Goal: Task Accomplishment & Management: Complete application form

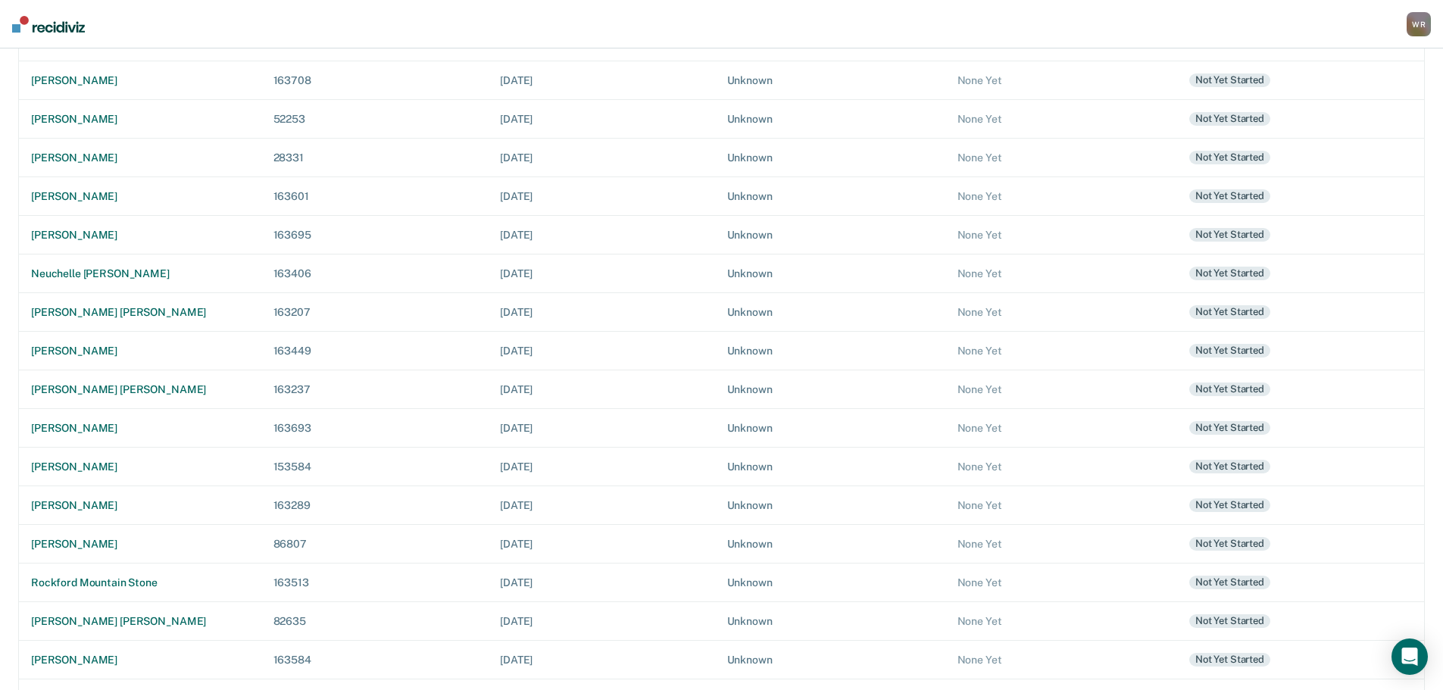
scroll to position [303, 0]
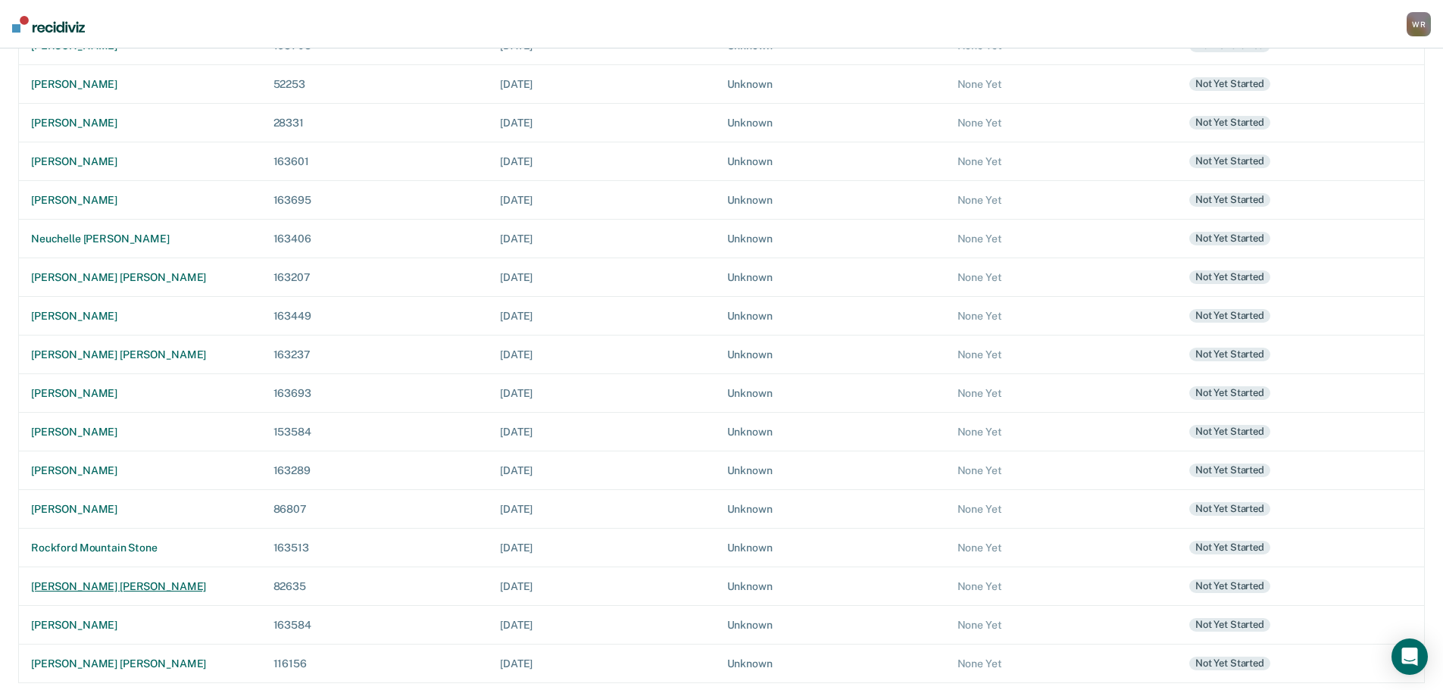
click at [114, 585] on div "[PERSON_NAME] [PERSON_NAME]" at bounding box center [140, 586] width 218 height 13
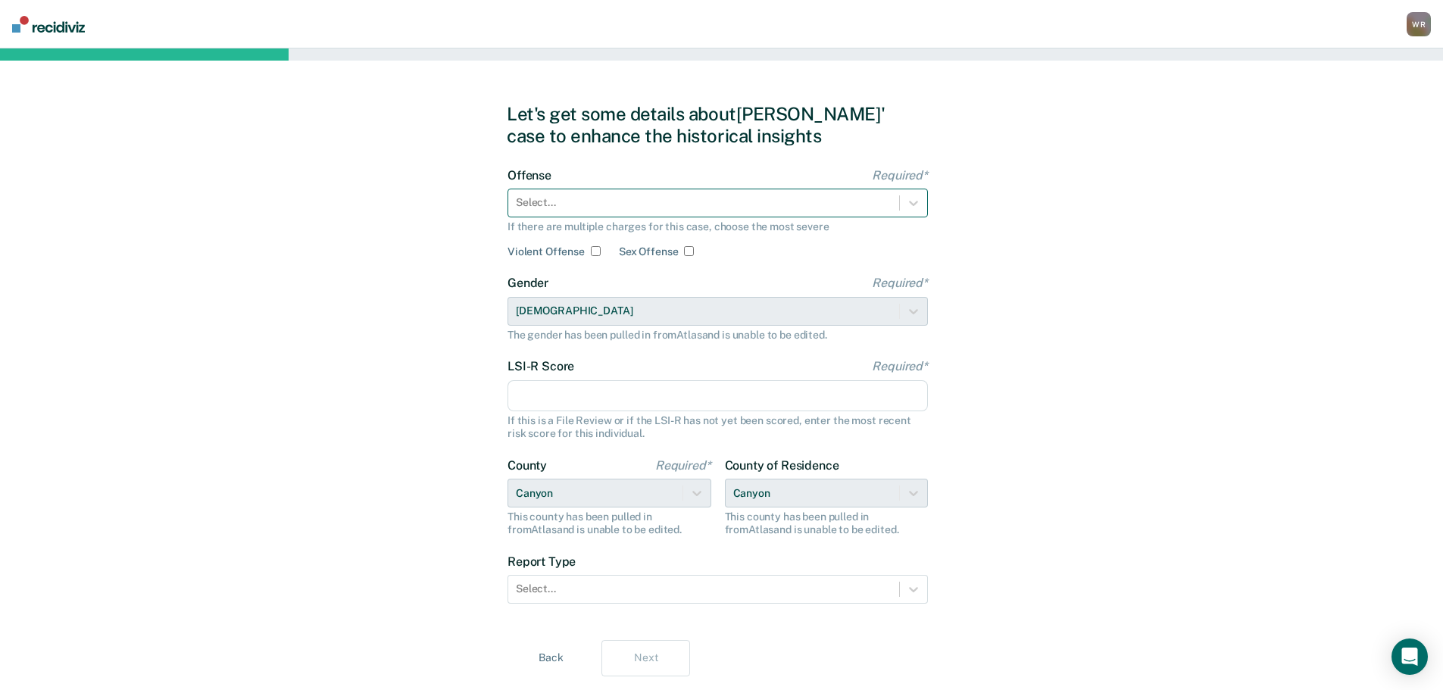
click at [590, 205] on div at bounding box center [704, 203] width 376 height 16
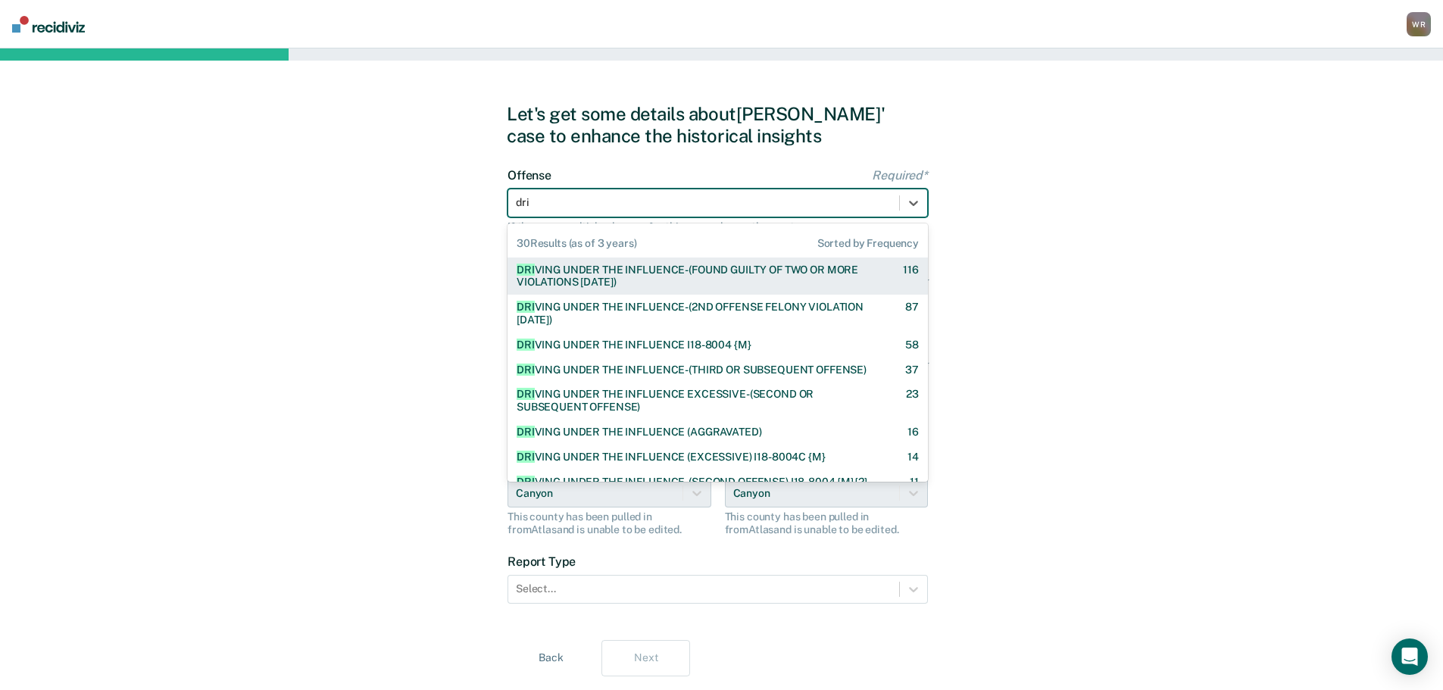
type input "driv"
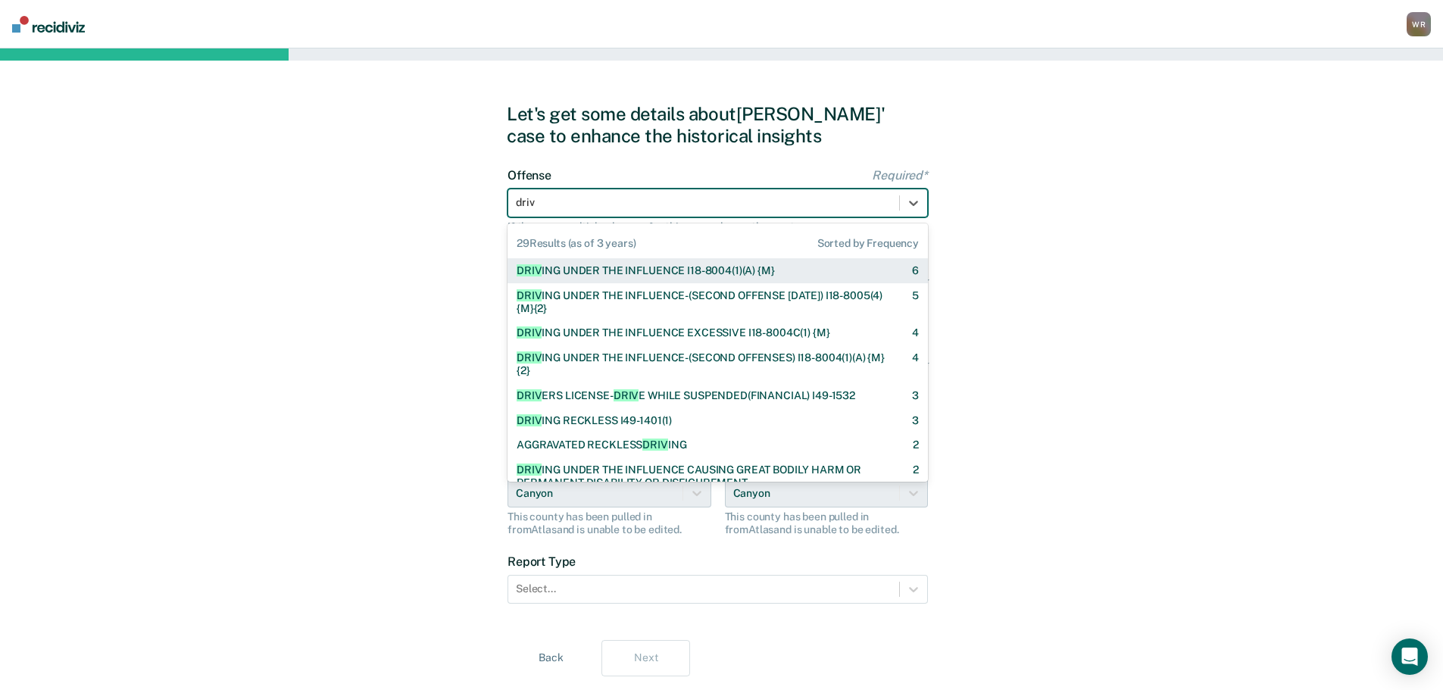
scroll to position [273, 0]
click at [548, 202] on div at bounding box center [704, 203] width 376 height 16
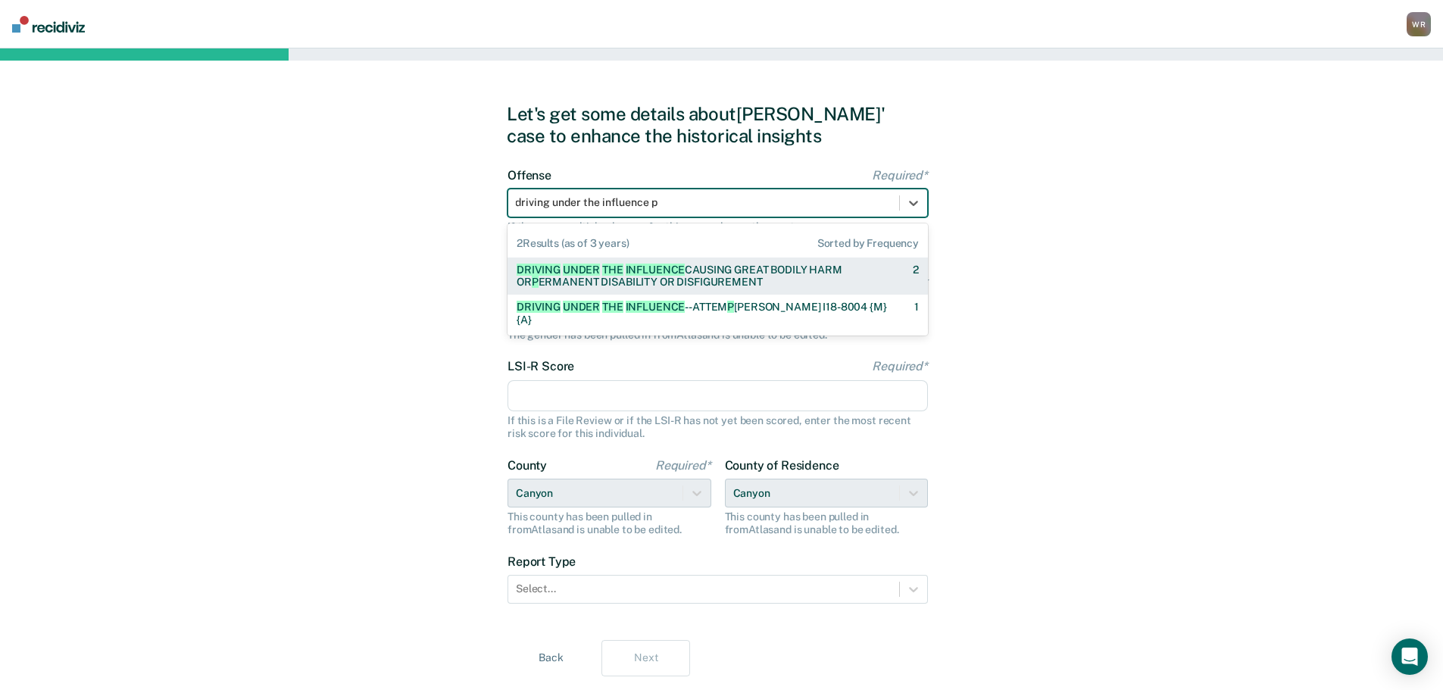
scroll to position [0, 0]
type input "driving under the influence"
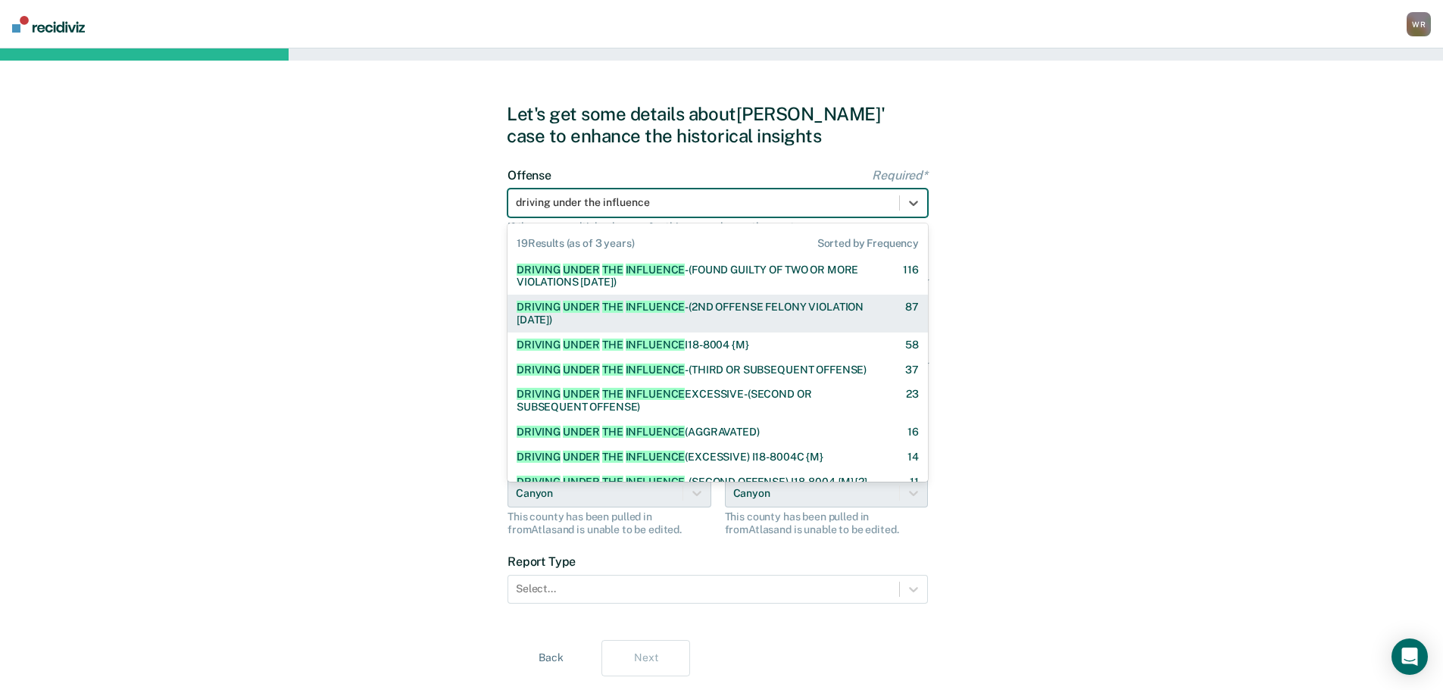
click at [670, 308] on span "INFLUENCE" at bounding box center [656, 307] width 60 height 12
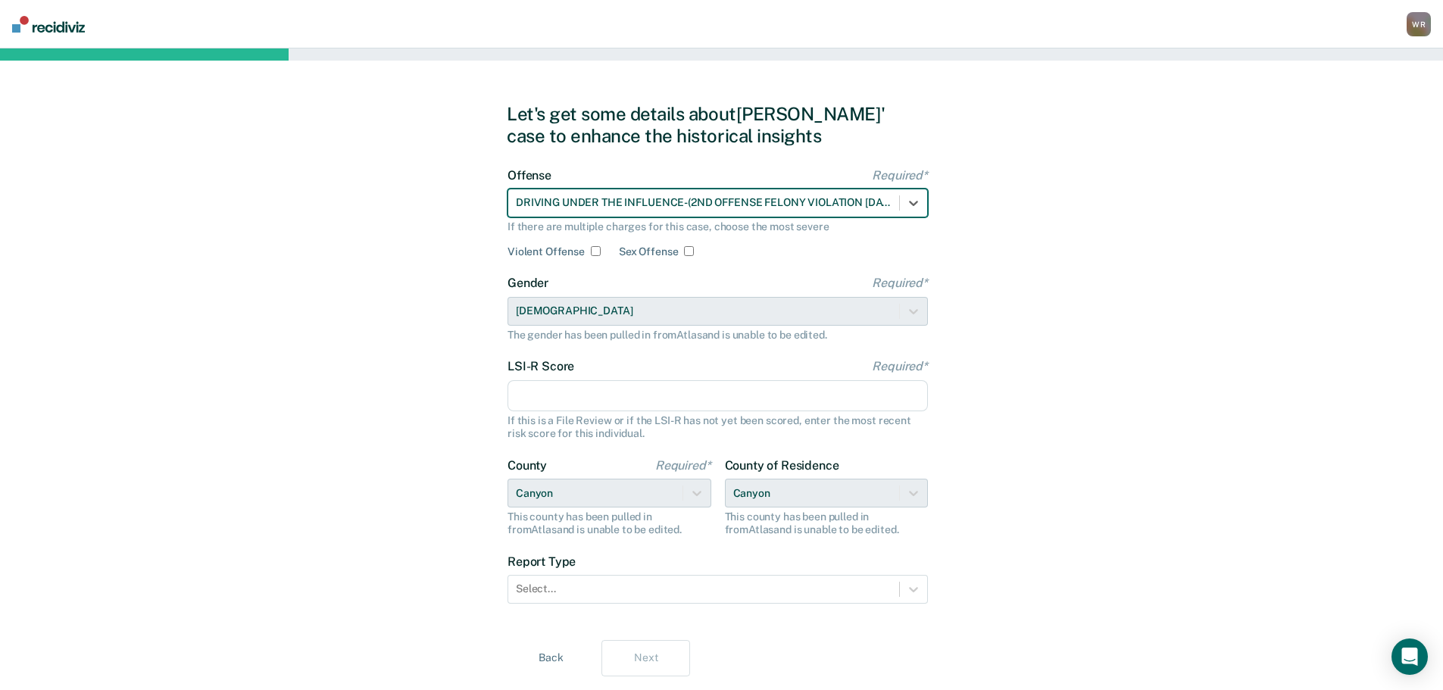
click at [577, 396] on input "LSI-R Score Required*" at bounding box center [718, 396] width 421 height 32
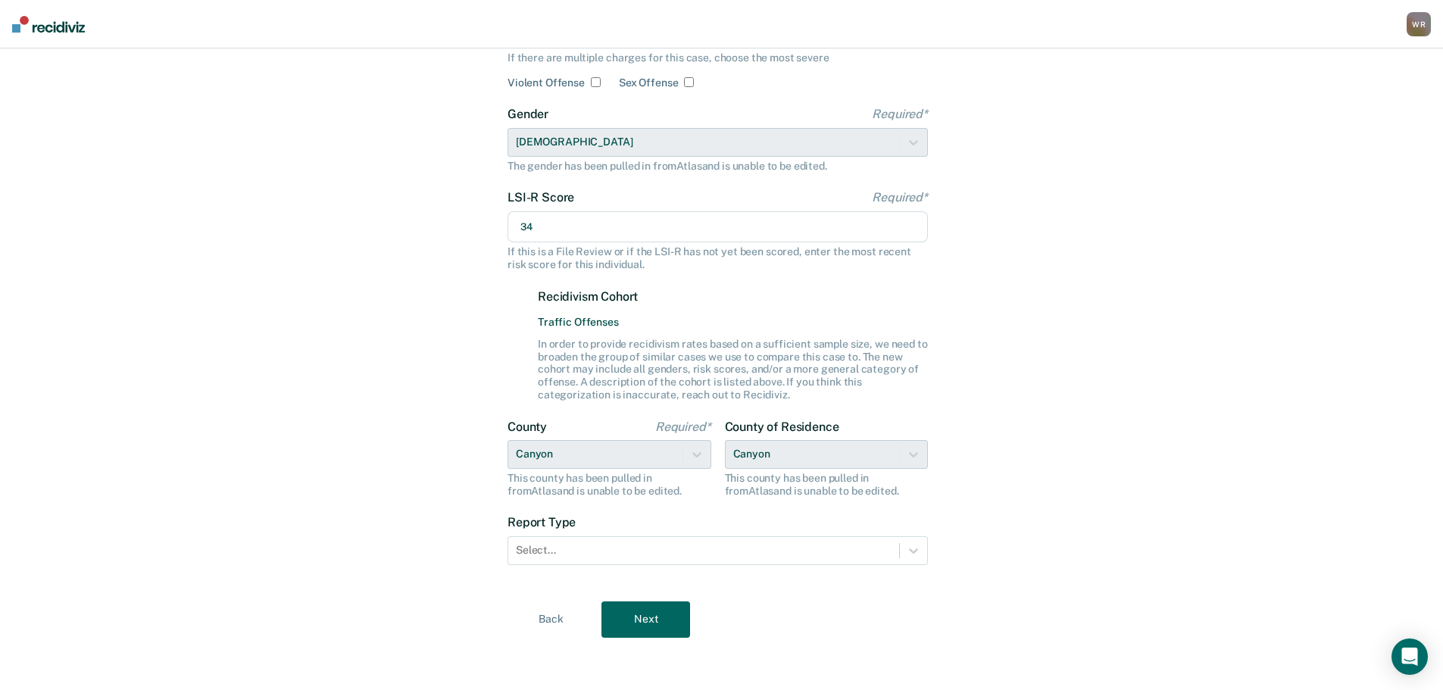
scroll to position [171, 0]
type input "34"
click at [777, 550] on div at bounding box center [704, 548] width 376 height 16
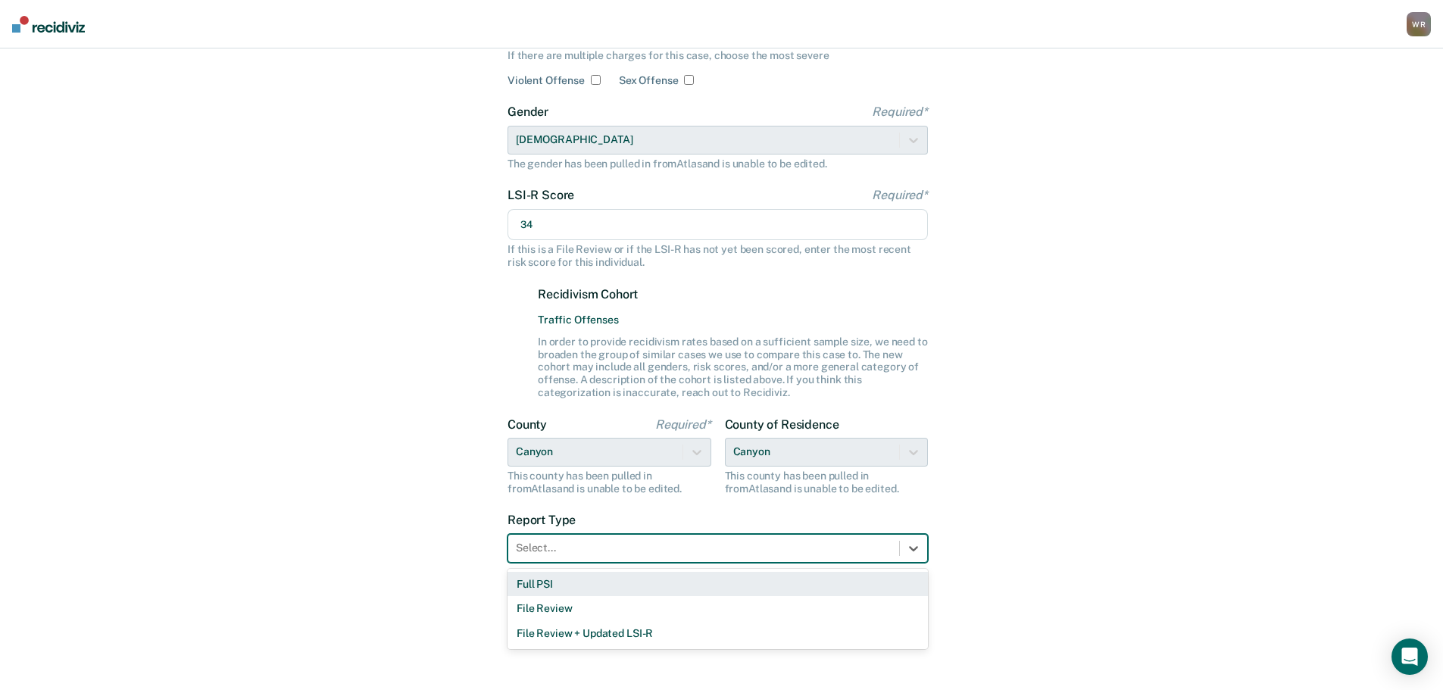
click at [580, 588] on div "Full PSI" at bounding box center [718, 584] width 421 height 25
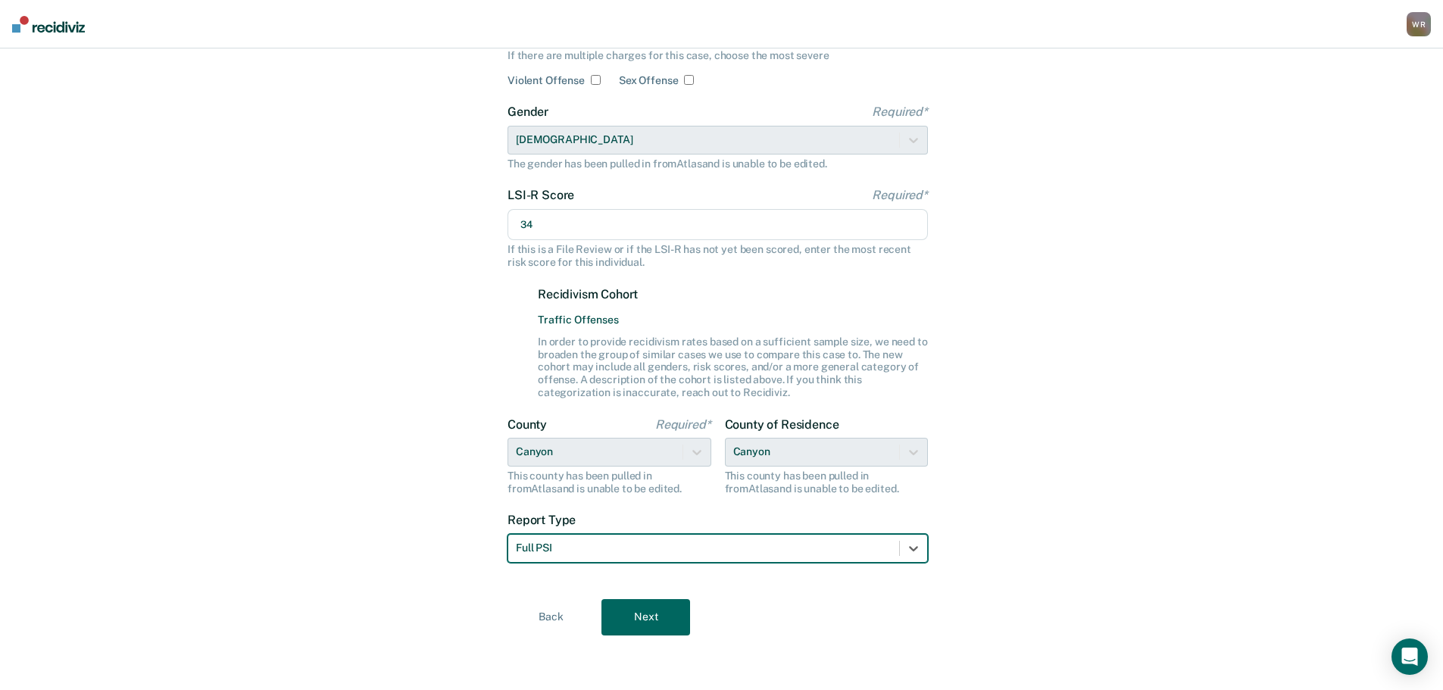
click at [644, 618] on button "Next" at bounding box center [646, 617] width 89 height 36
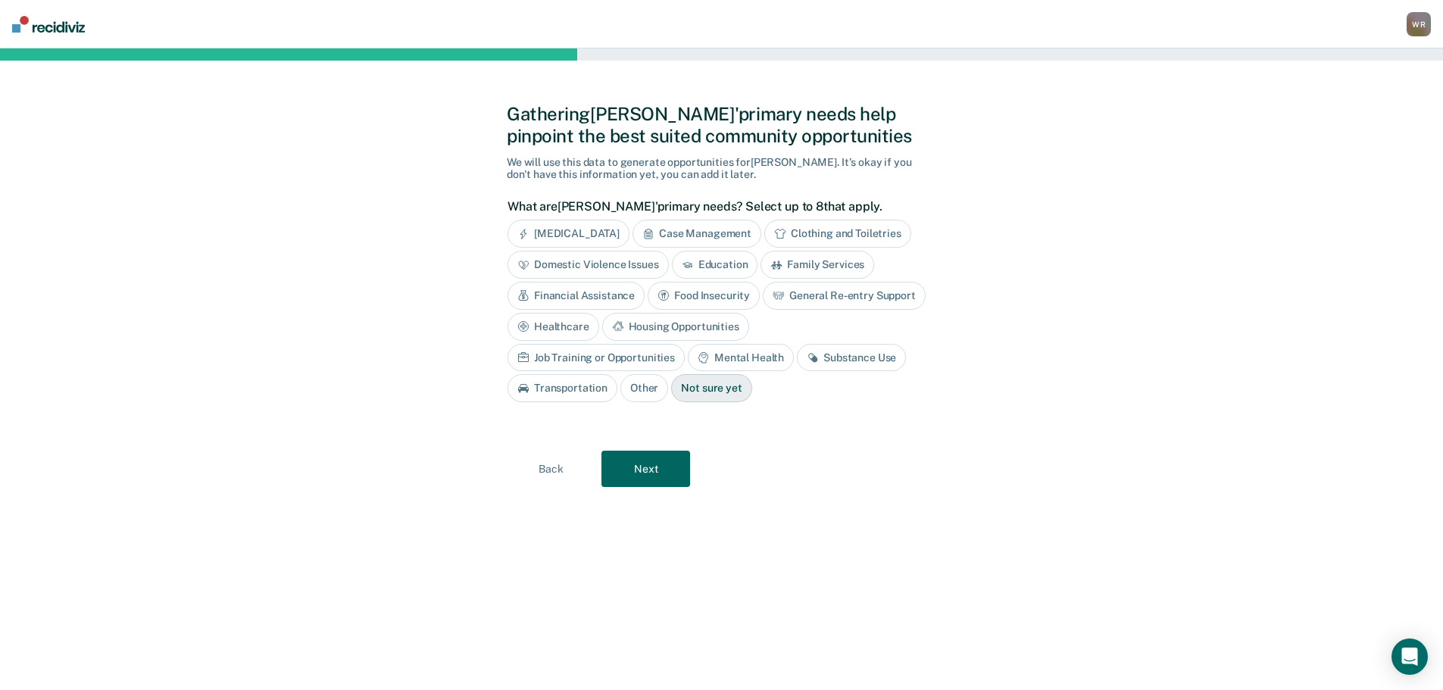
scroll to position [0, 0]
click at [713, 230] on div "Case Management" at bounding box center [703, 234] width 129 height 28
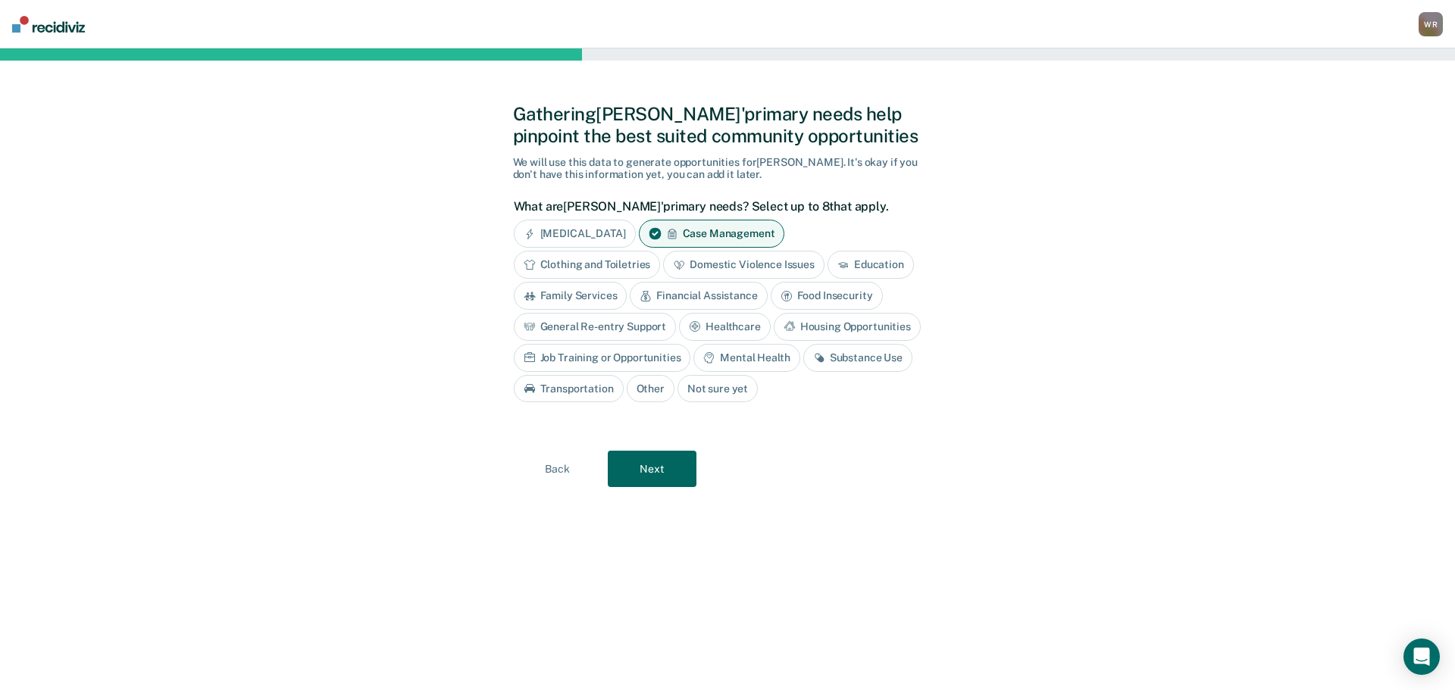
click at [642, 332] on div "General Re-entry Support" at bounding box center [595, 327] width 163 height 28
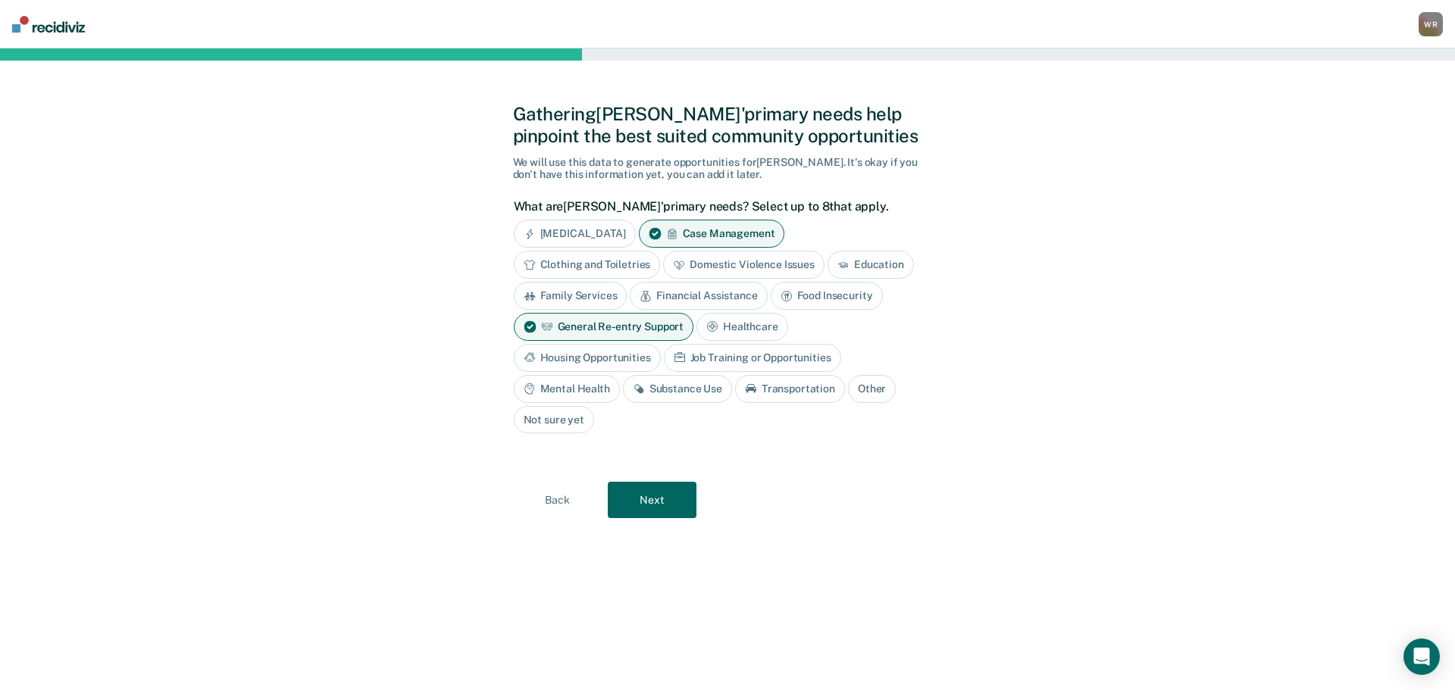
click at [713, 361] on div "Job Training or Opportunities" at bounding box center [752, 358] width 177 height 28
click at [582, 389] on div "Mental Health" at bounding box center [567, 389] width 106 height 28
click at [714, 392] on div "Substance Use" at bounding box center [694, 389] width 109 height 28
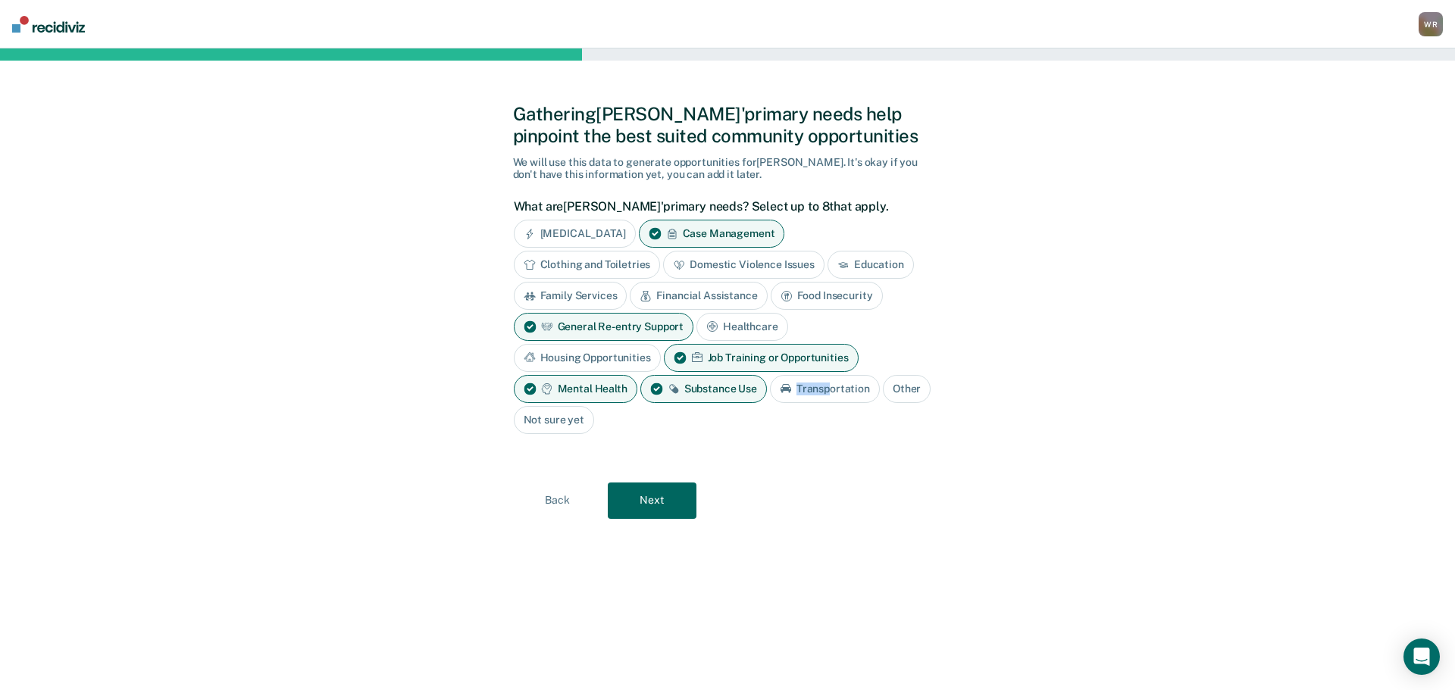
click at [827, 394] on div "Transportation" at bounding box center [825, 389] width 110 height 28
click at [783, 391] on icon at bounding box center [786, 389] width 12 height 12
click at [783, 391] on icon at bounding box center [785, 388] width 11 height 9
click at [675, 496] on button "Next" at bounding box center [652, 501] width 89 height 36
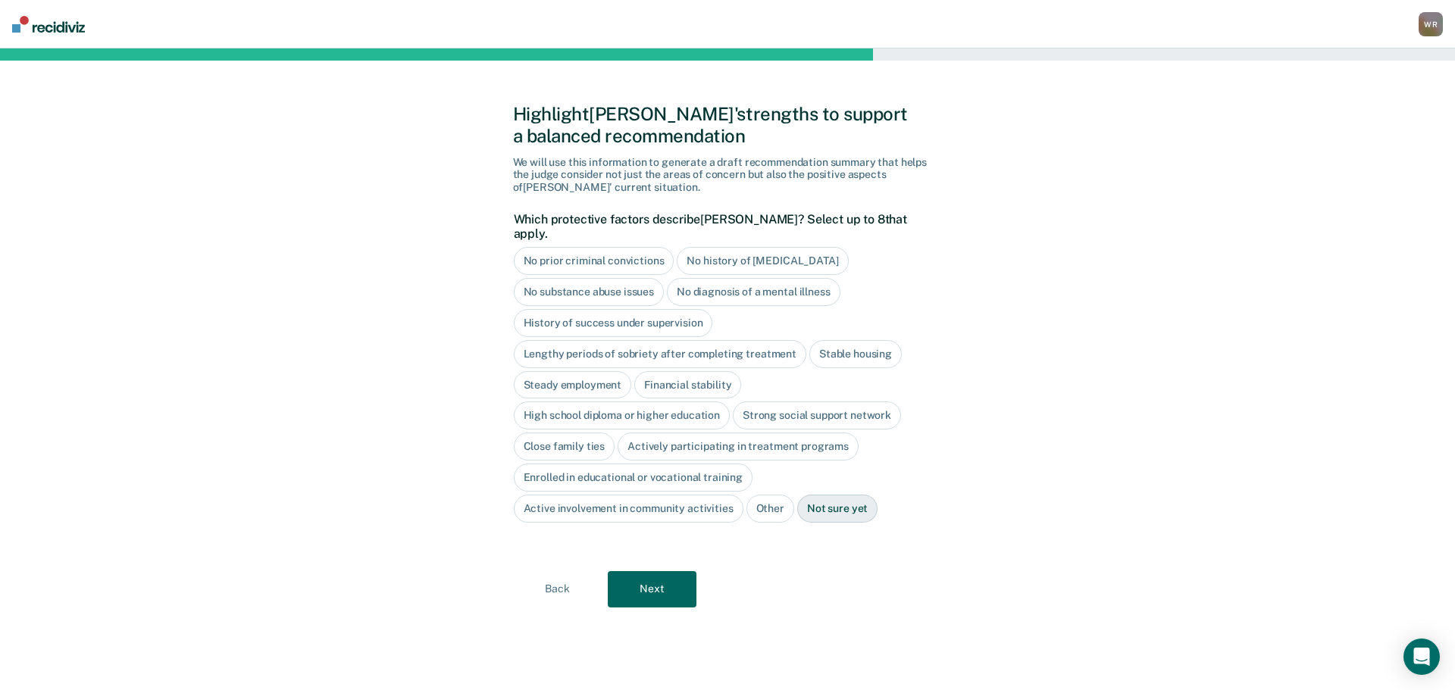
click at [715, 278] on div "No diagnosis of a mental illness" at bounding box center [754, 292] width 174 height 28
click at [843, 340] on div "Stable housing" at bounding box center [855, 354] width 92 height 28
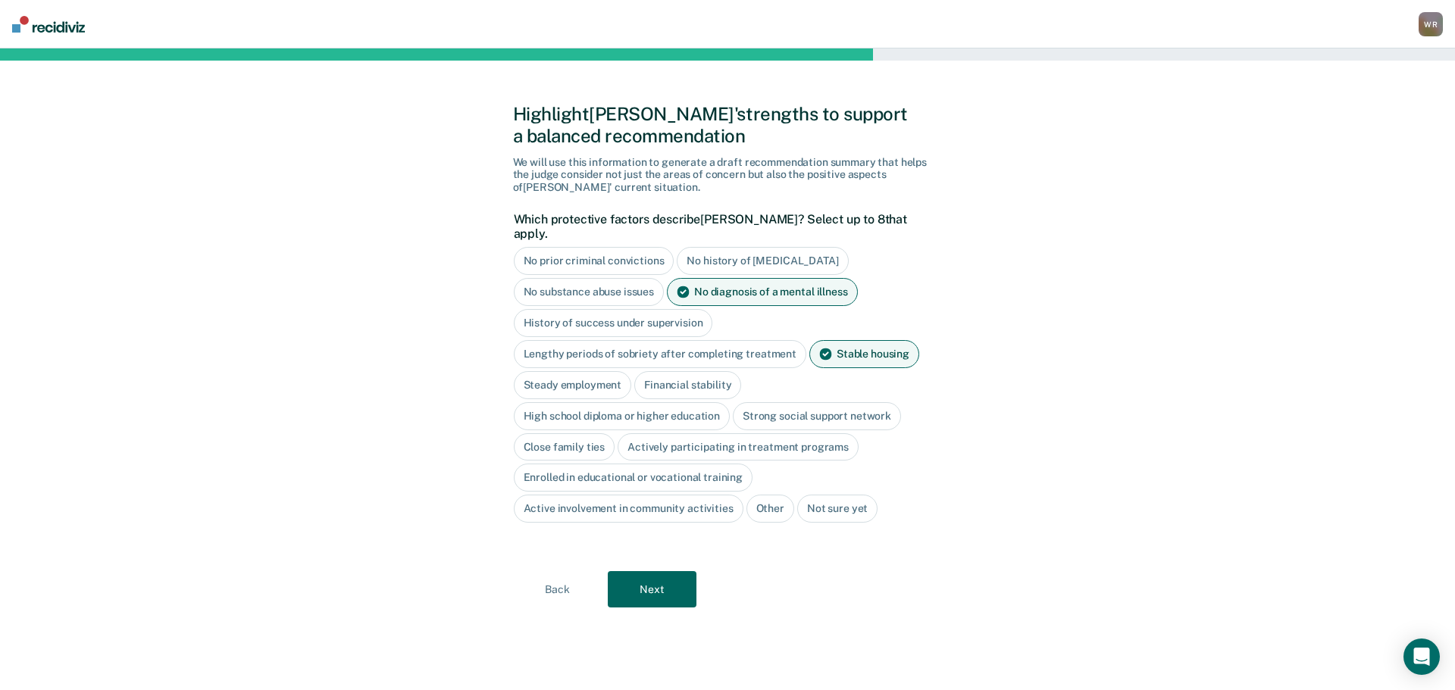
click at [580, 433] on div "Close family ties" at bounding box center [565, 447] width 102 height 28
click at [649, 578] on button "Next" at bounding box center [652, 589] width 89 height 36
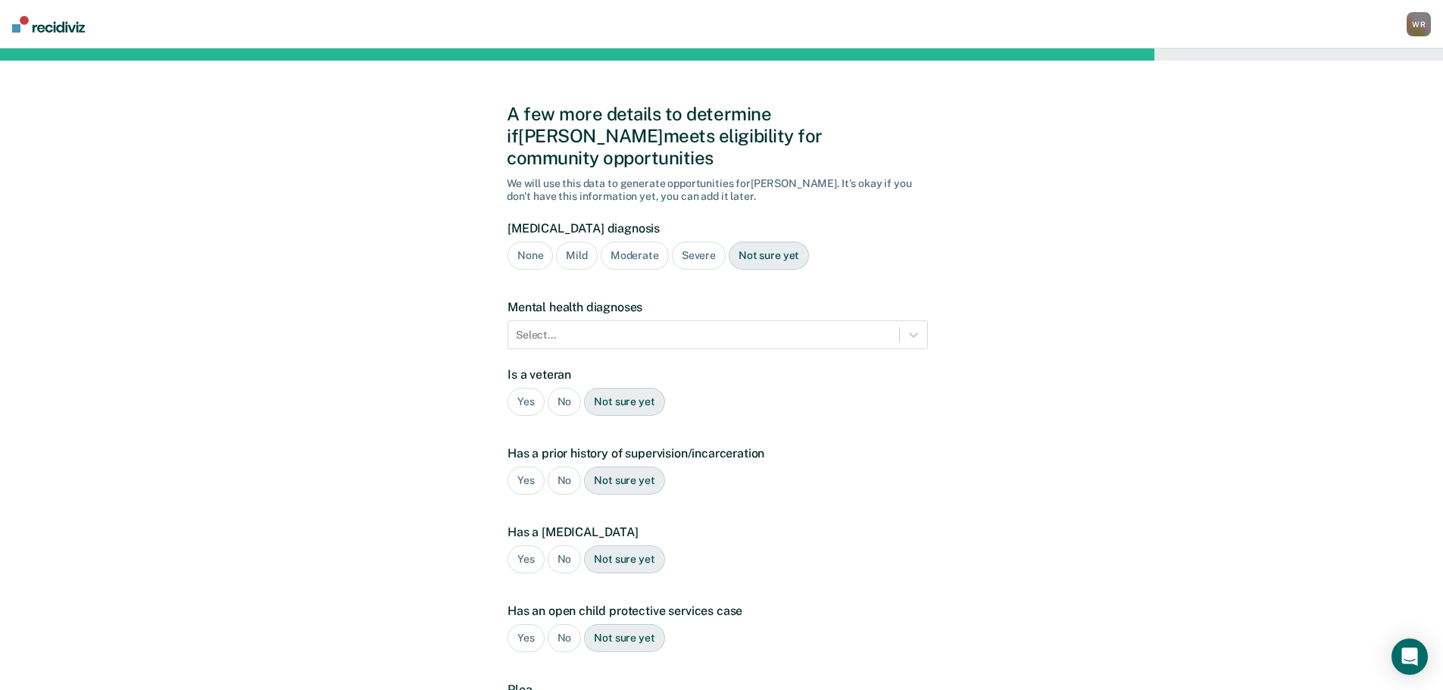
click at [688, 242] on div "Severe" at bounding box center [699, 256] width 54 height 28
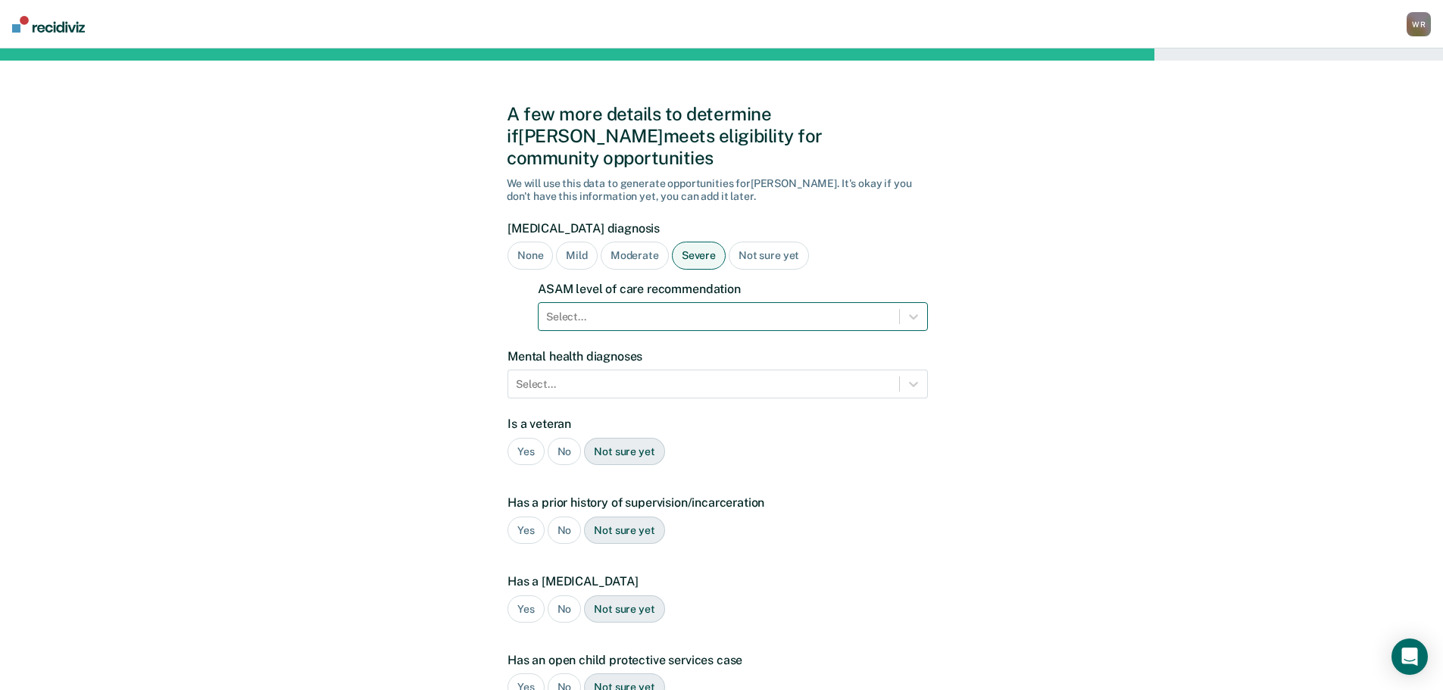
click at [597, 309] on div at bounding box center [719, 317] width 346 height 16
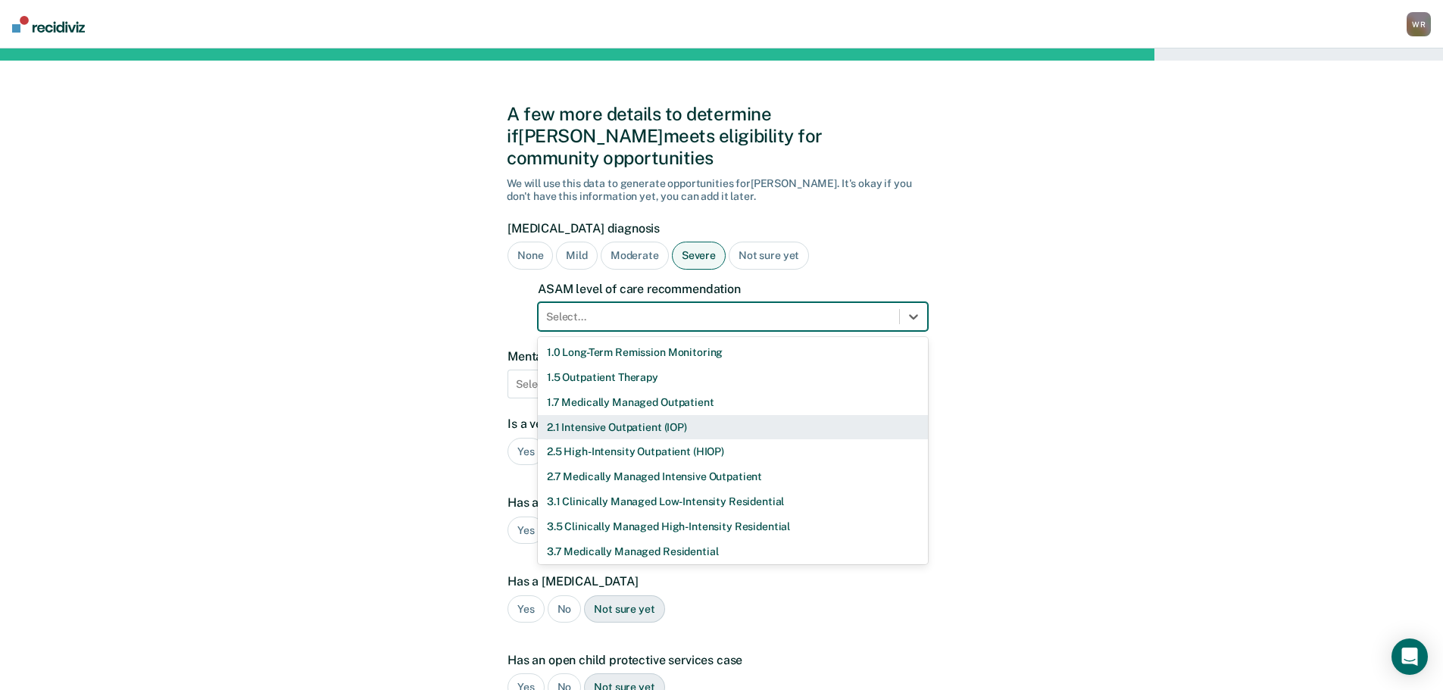
click at [580, 415] on div "2.1 Intensive Outpatient (IOP)" at bounding box center [733, 427] width 390 height 25
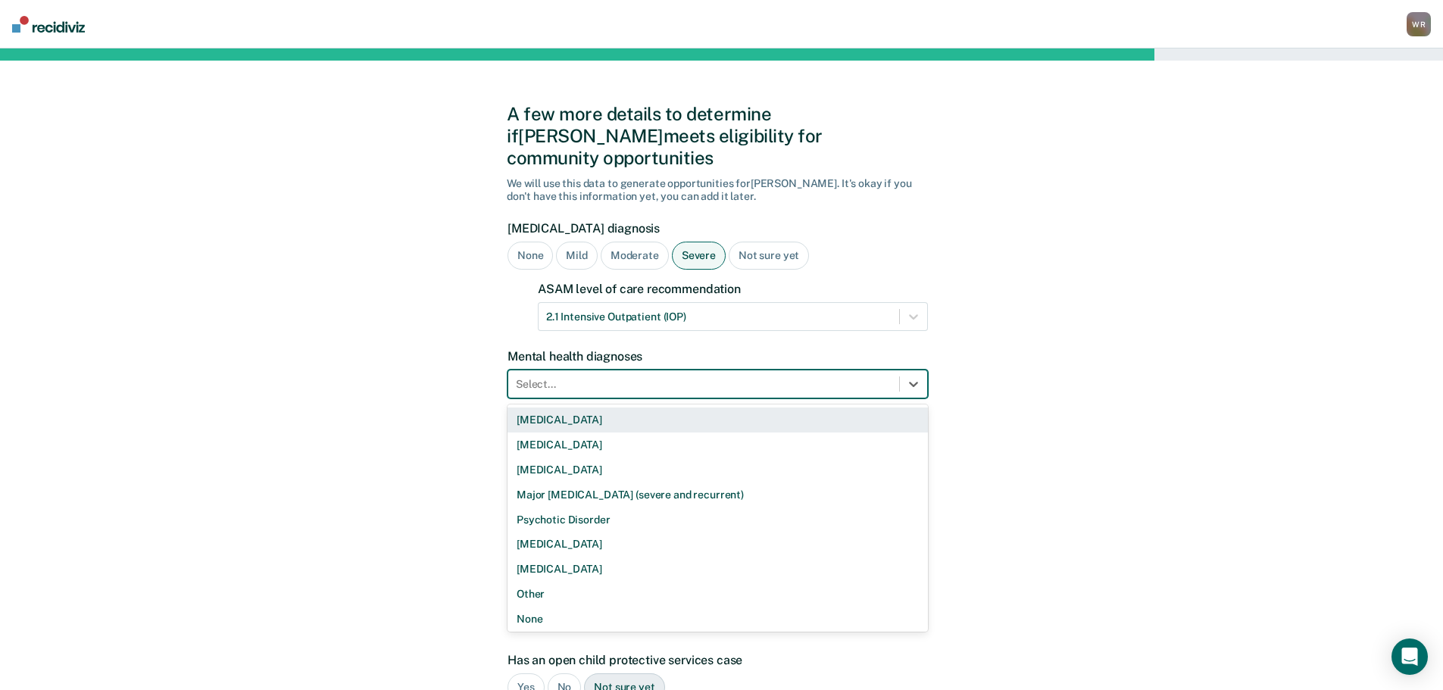
click at [664, 377] on div at bounding box center [704, 385] width 376 height 16
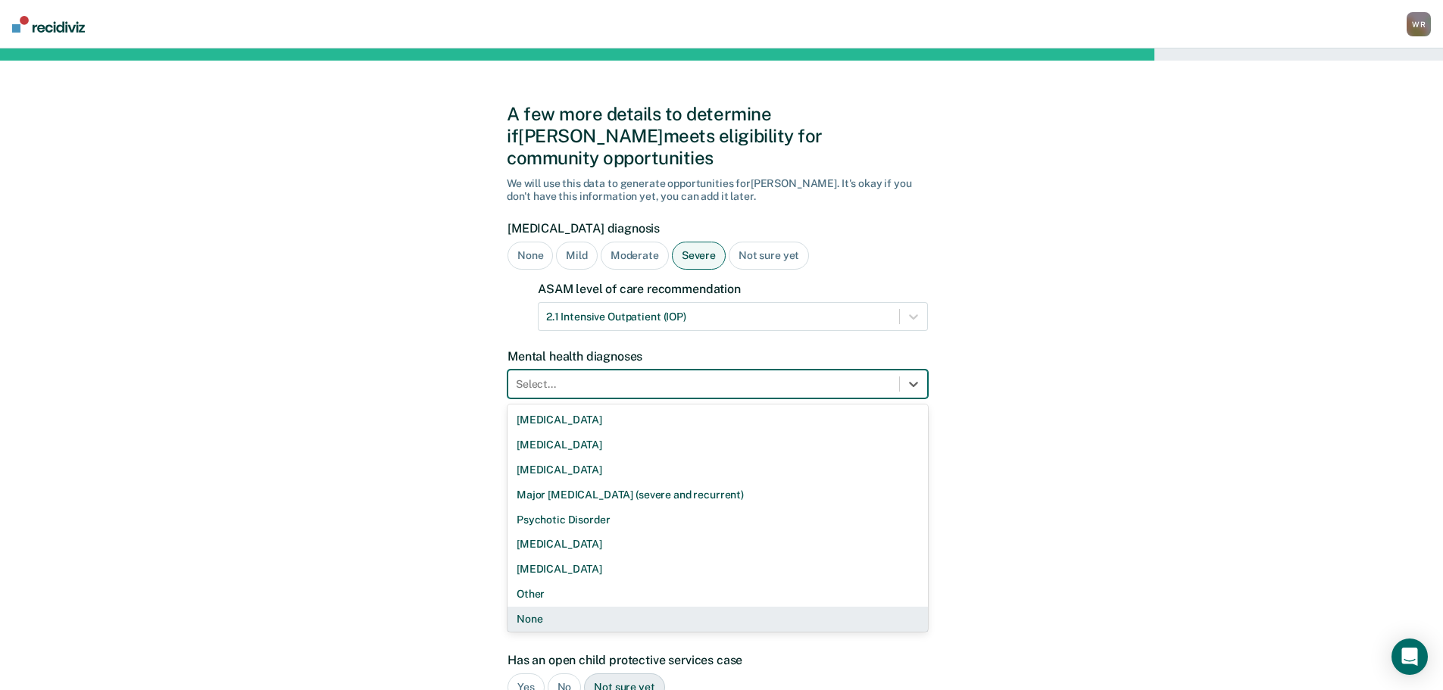
click at [547, 607] on div "None" at bounding box center [718, 619] width 421 height 25
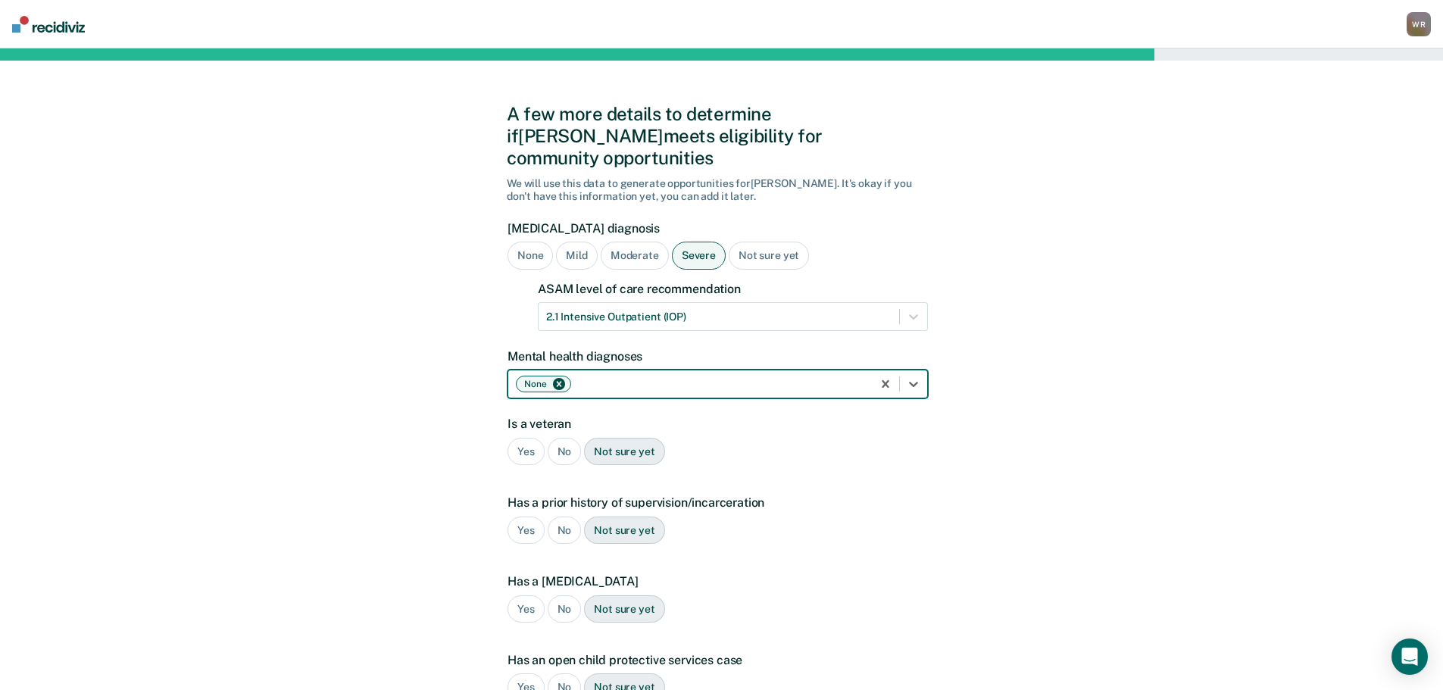
click at [563, 438] on div "No" at bounding box center [565, 452] width 34 height 28
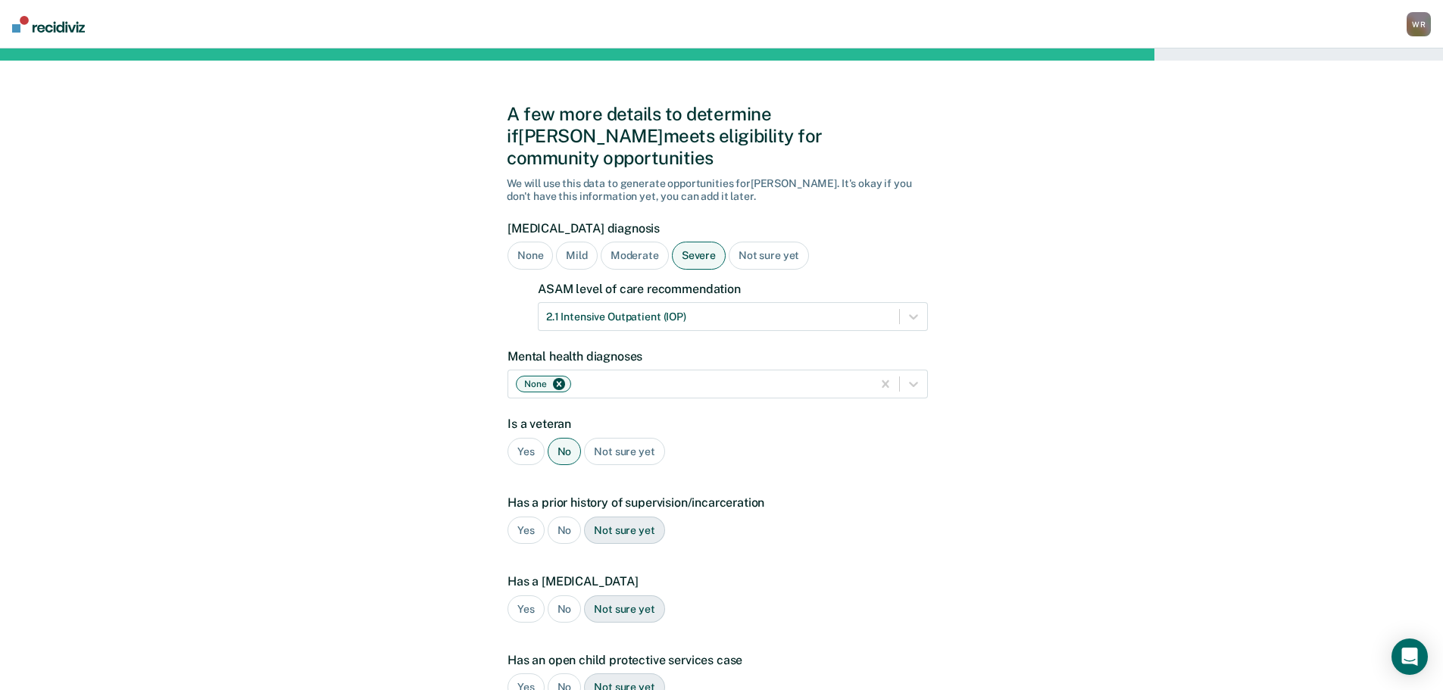
click at [520, 517] on div "Yes" at bounding box center [526, 531] width 37 height 28
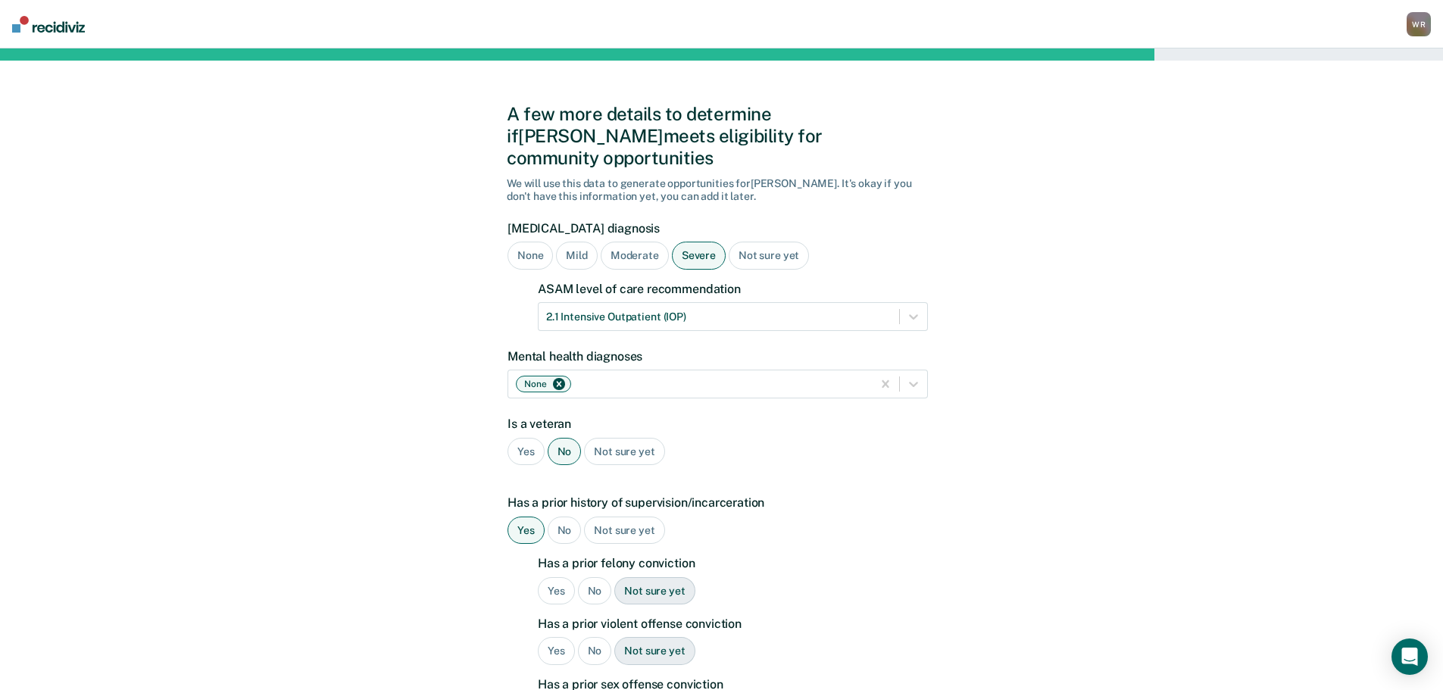
click at [558, 577] on div "Yes" at bounding box center [556, 591] width 37 height 28
click at [584, 637] on div "No" at bounding box center [595, 651] width 34 height 28
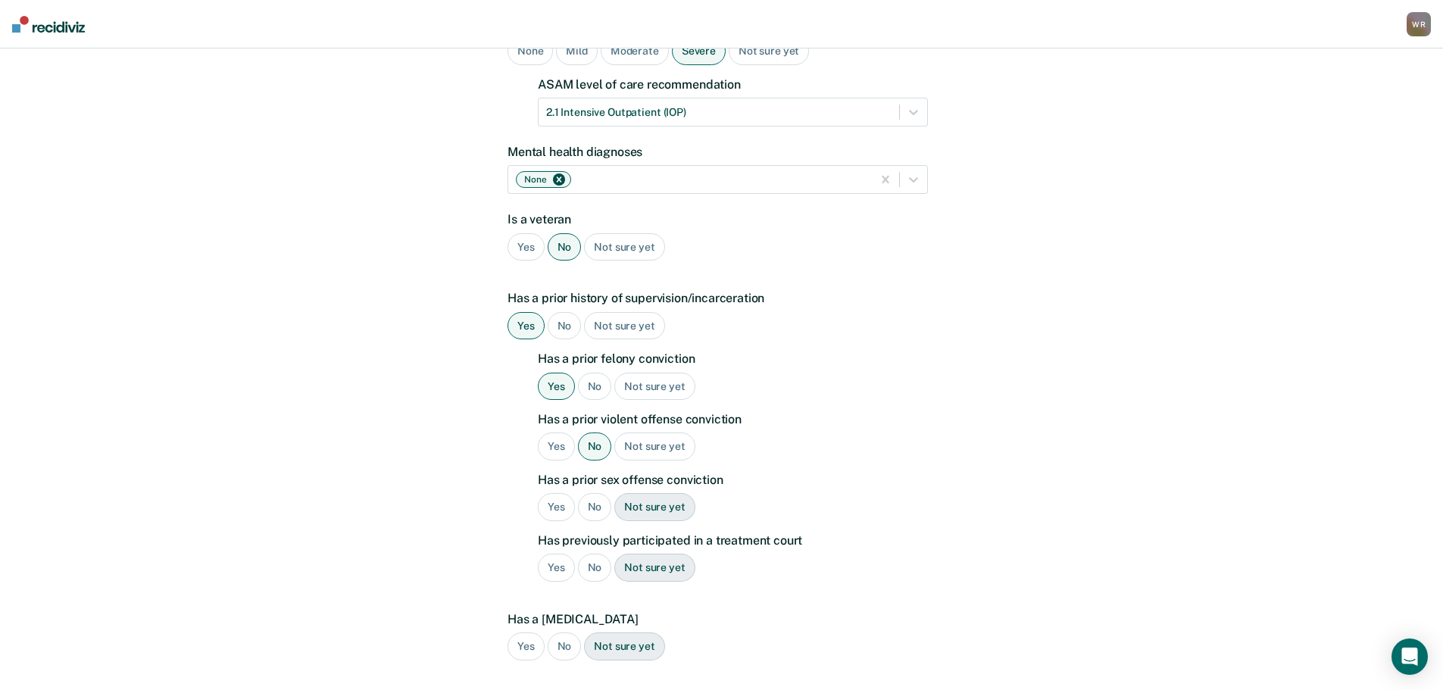
scroll to position [227, 0]
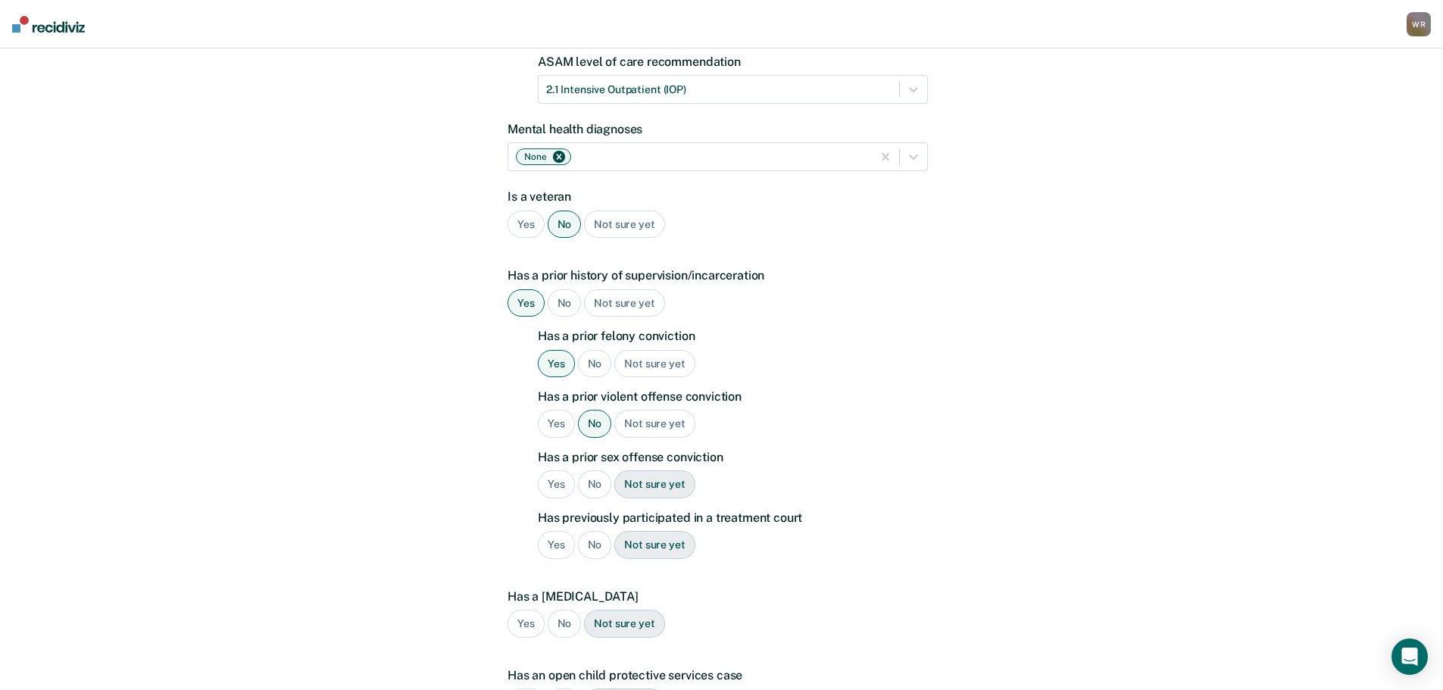
click at [595, 471] on div "No" at bounding box center [595, 485] width 34 height 28
click at [599, 531] on div "No" at bounding box center [595, 545] width 34 height 28
click at [616, 610] on div "Not sure yet" at bounding box center [624, 624] width 80 height 28
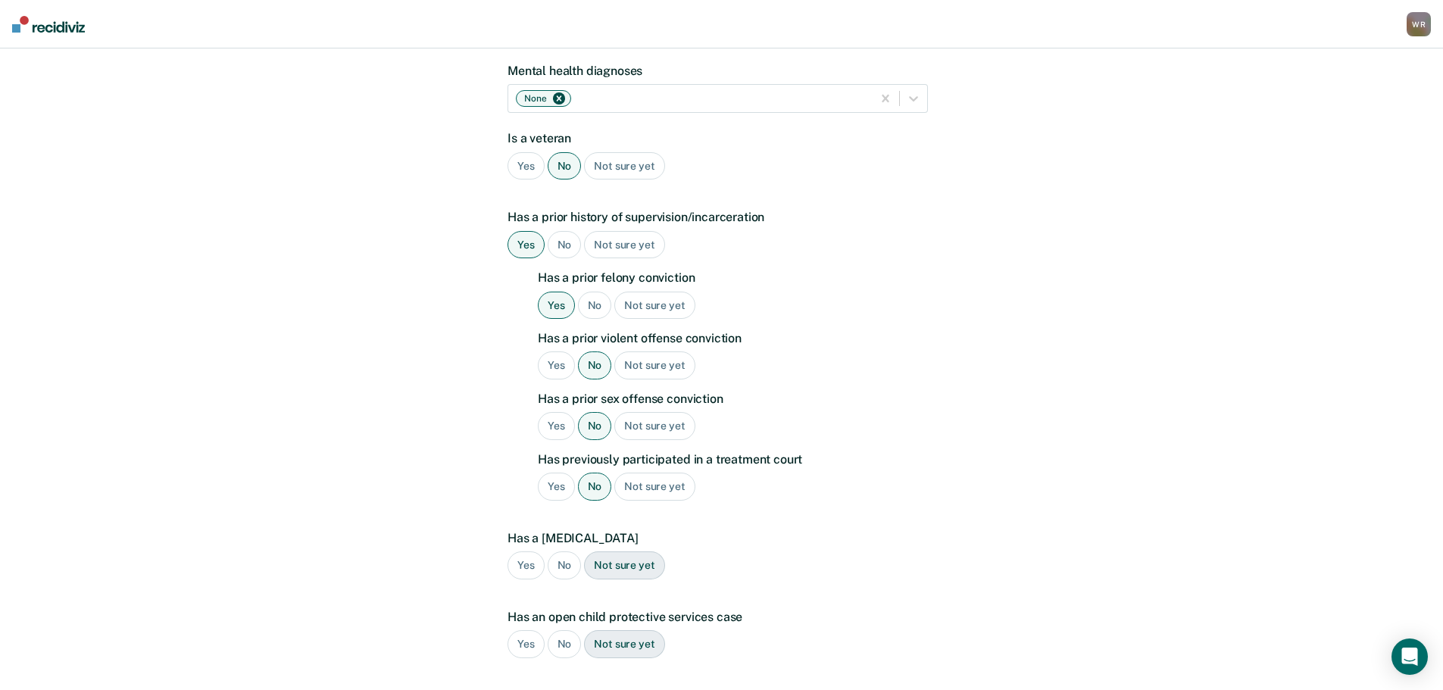
scroll to position [379, 0]
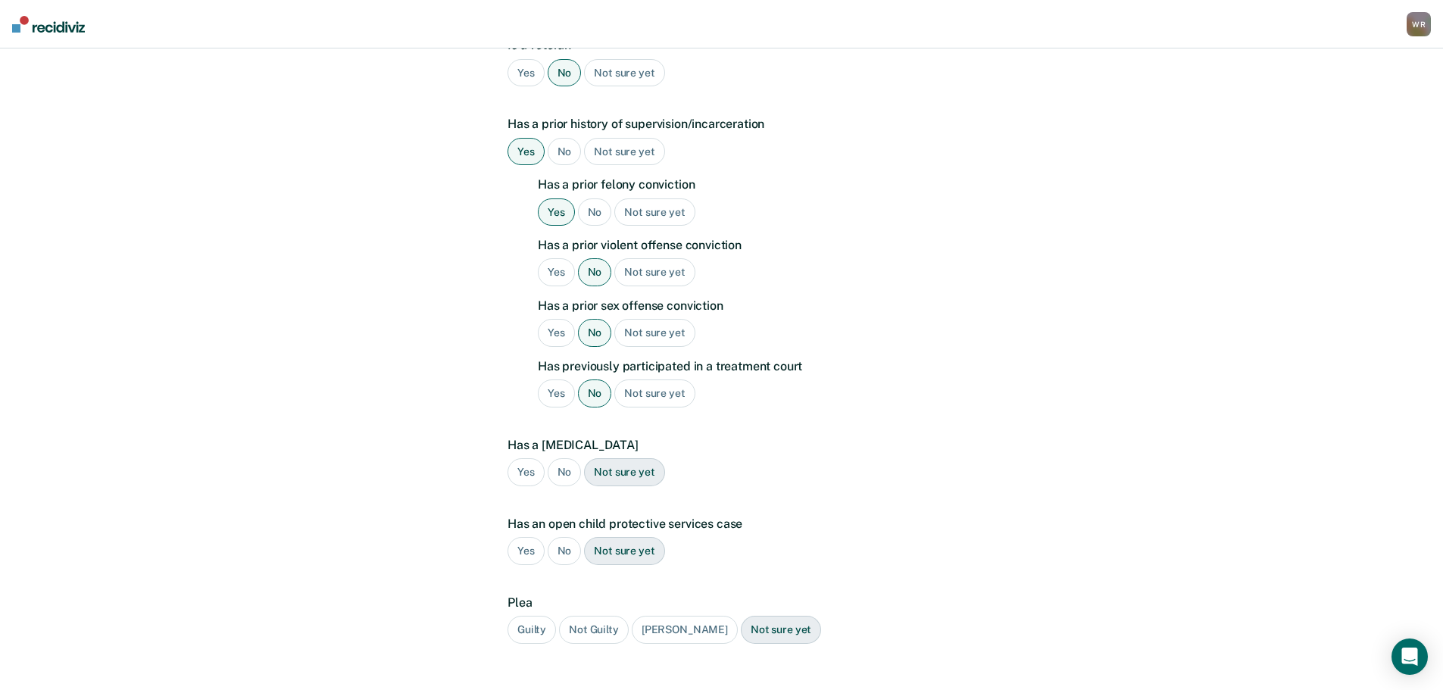
click at [563, 537] on div "No" at bounding box center [565, 551] width 34 height 28
click at [543, 616] on div "Guilty" at bounding box center [532, 630] width 48 height 28
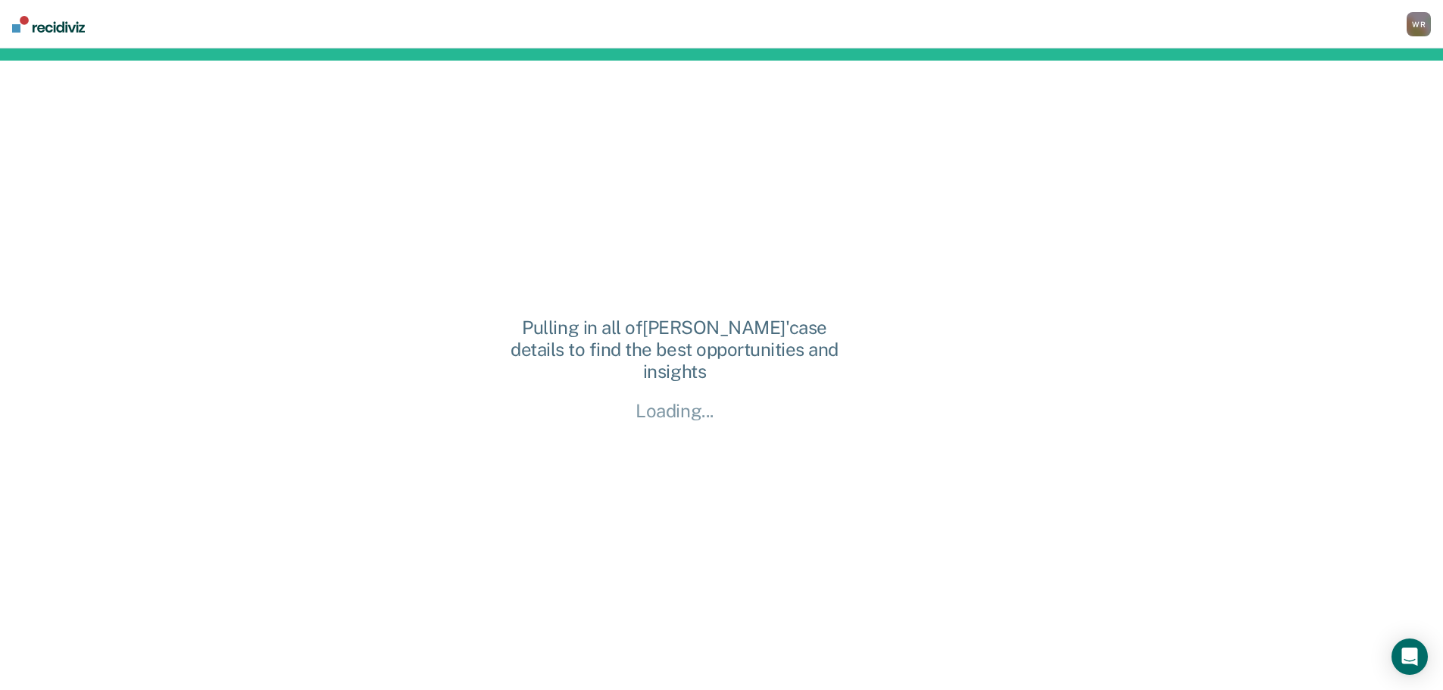
scroll to position [0, 0]
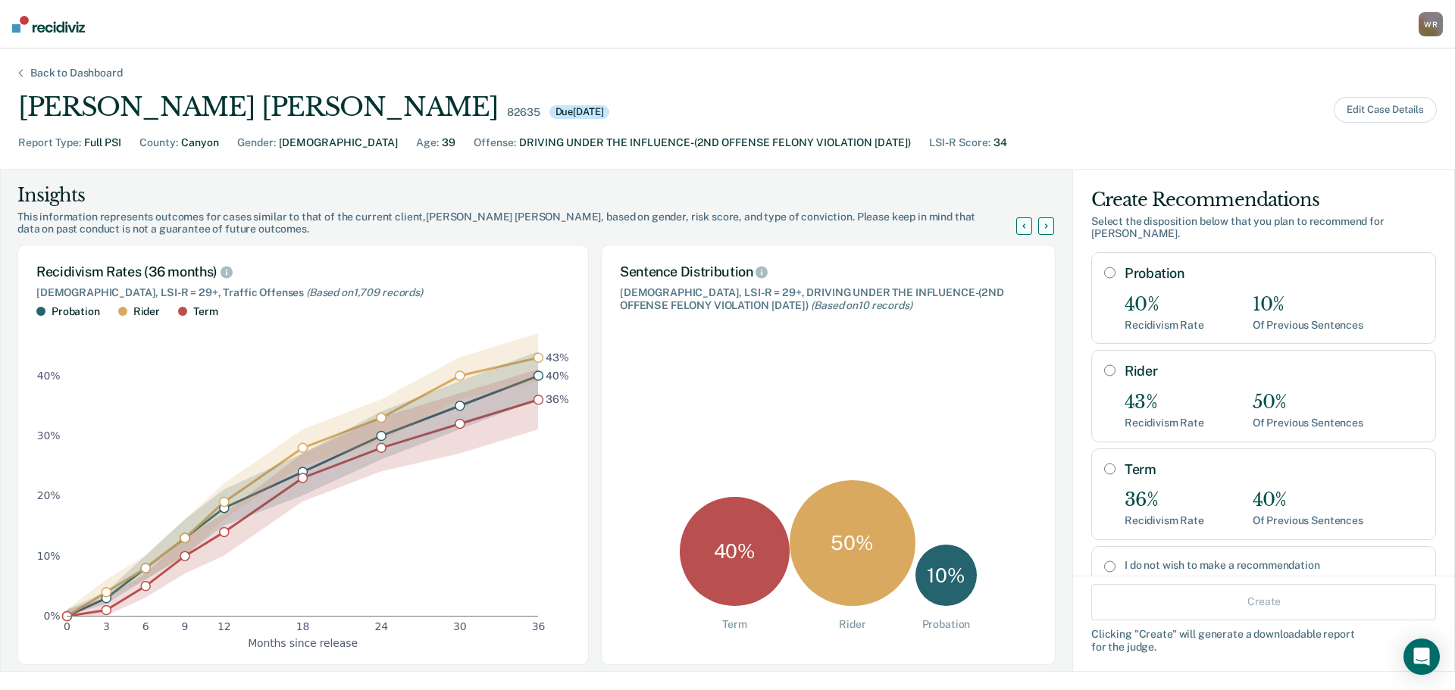
click at [1139, 468] on div "Term 36% Recidivism Rate 40% Of Previous Sentences" at bounding box center [1273, 494] width 299 height 66
radio input "true"
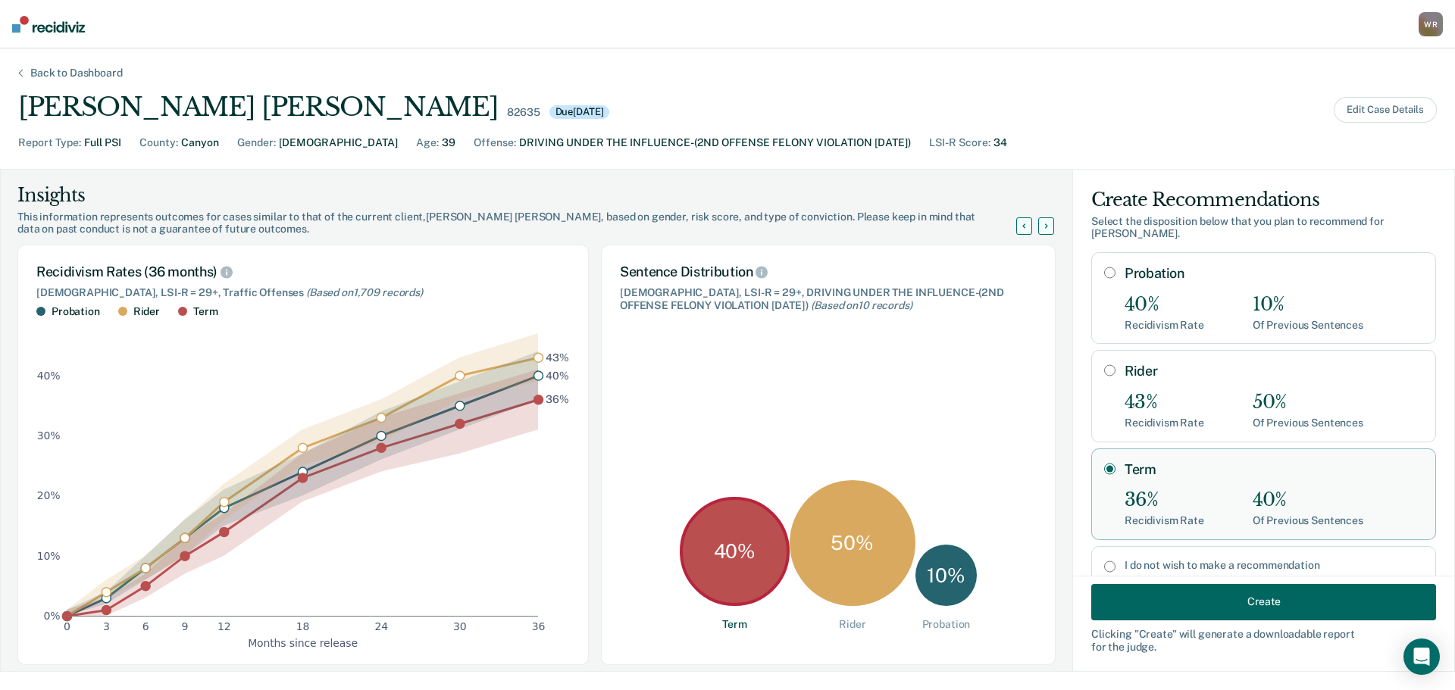
click at [1247, 595] on button "Create" at bounding box center [1263, 601] width 345 height 36
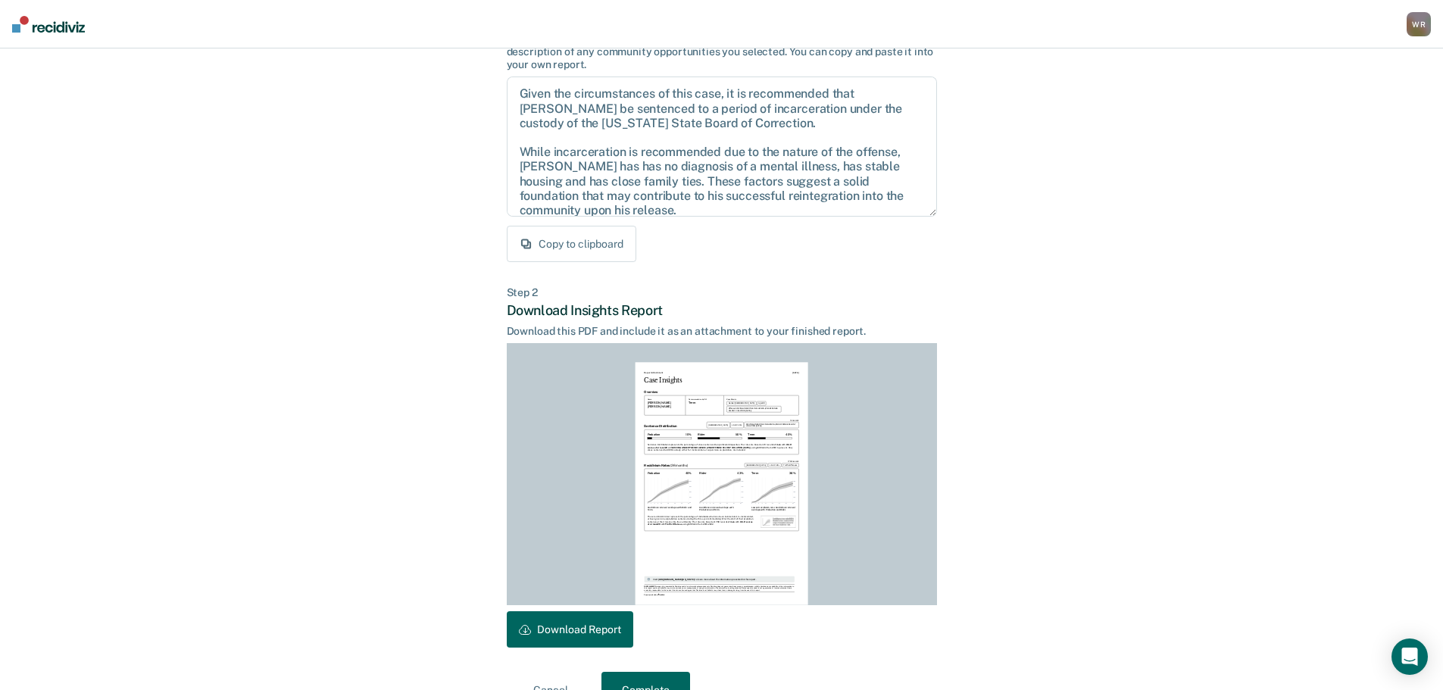
scroll to position [174, 0]
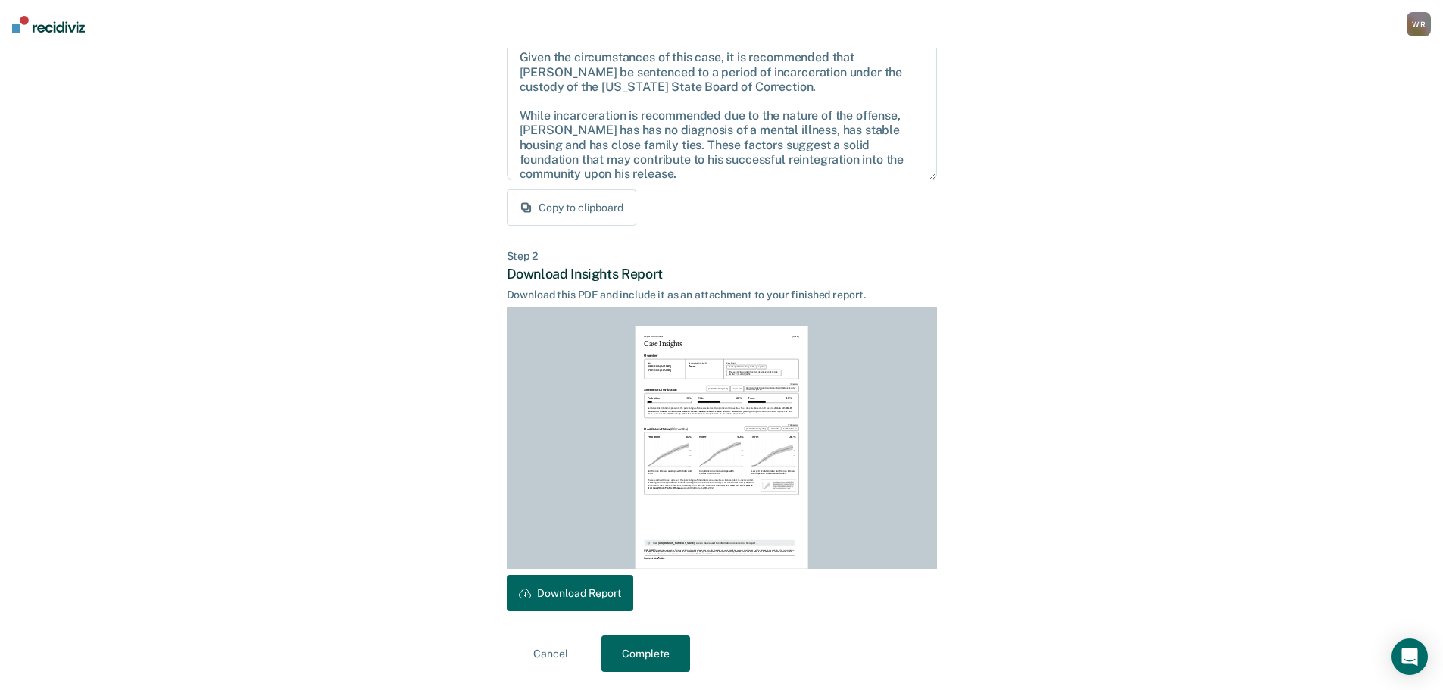
drag, startPoint x: 581, startPoint y: 586, endPoint x: 1040, endPoint y: 502, distance: 466.1
click at [581, 587] on button "Download Report" at bounding box center [570, 593] width 127 height 36
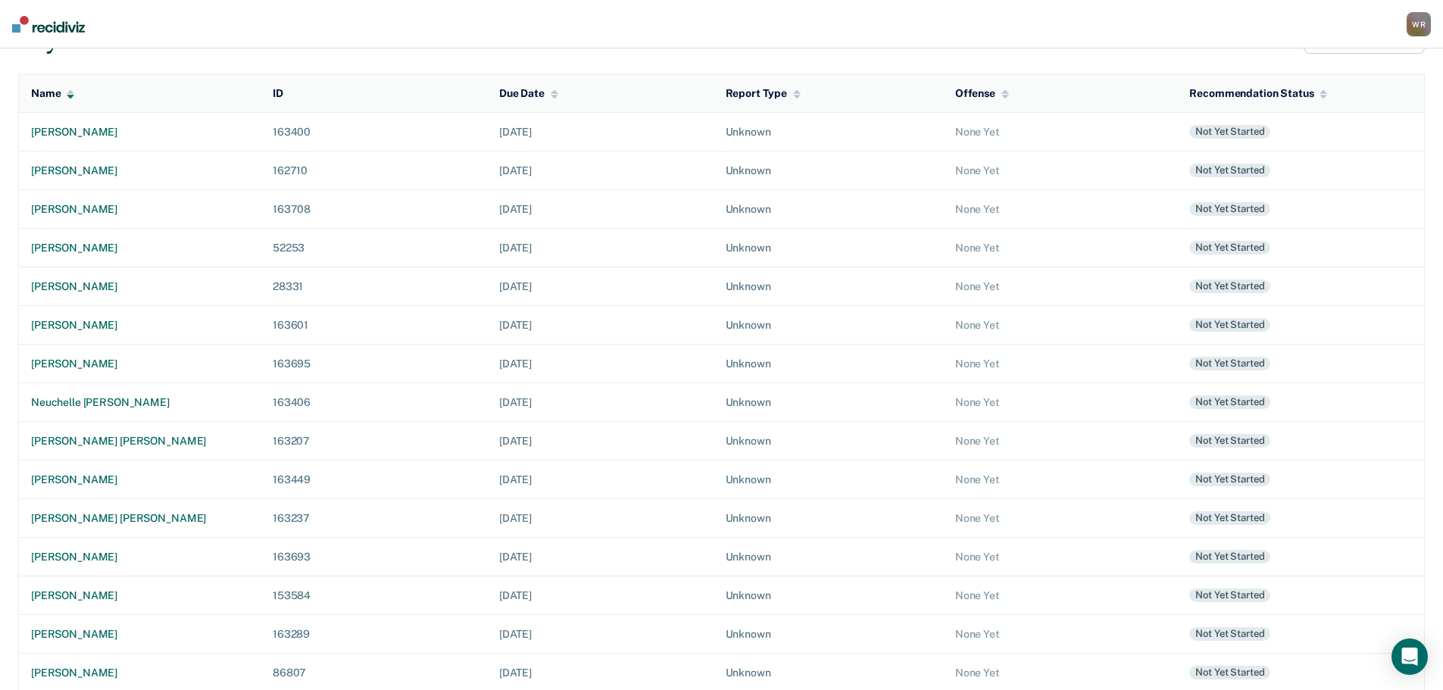
scroll to position [227, 0]
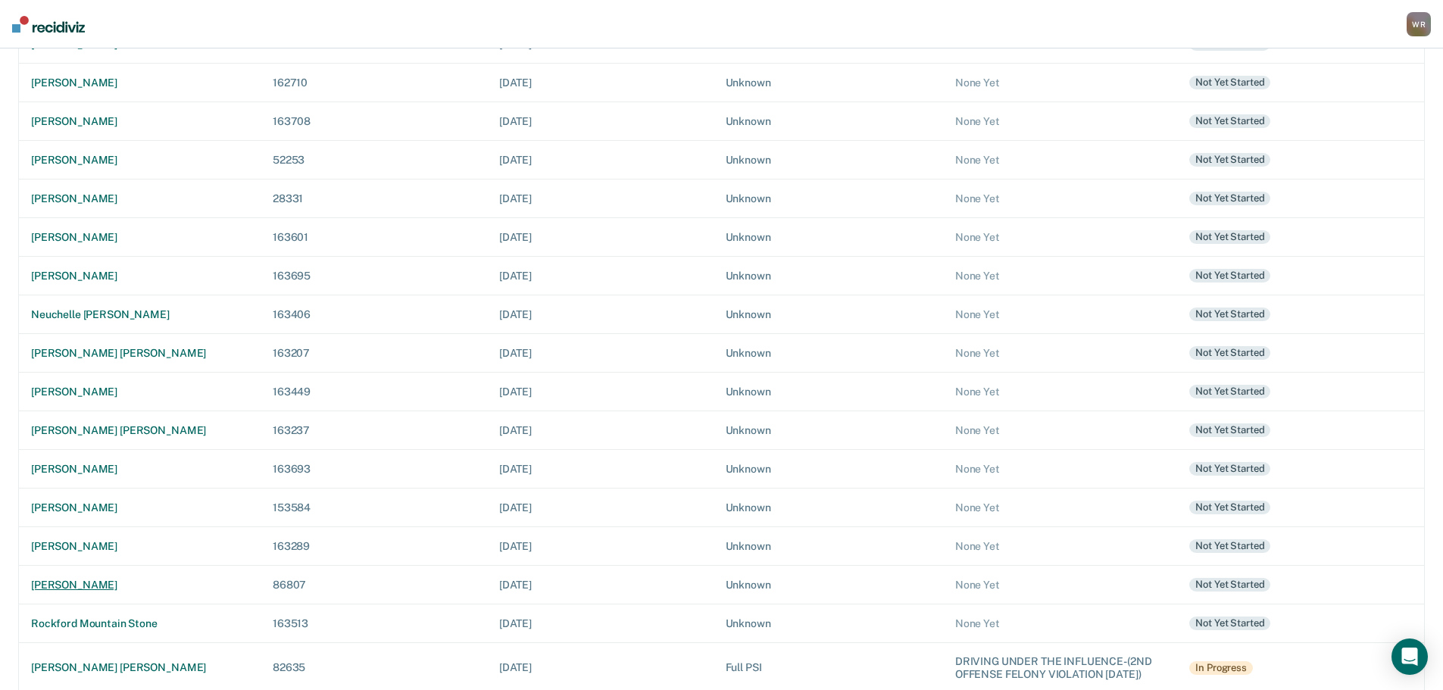
click at [92, 580] on div "[PERSON_NAME]" at bounding box center [139, 585] width 217 height 13
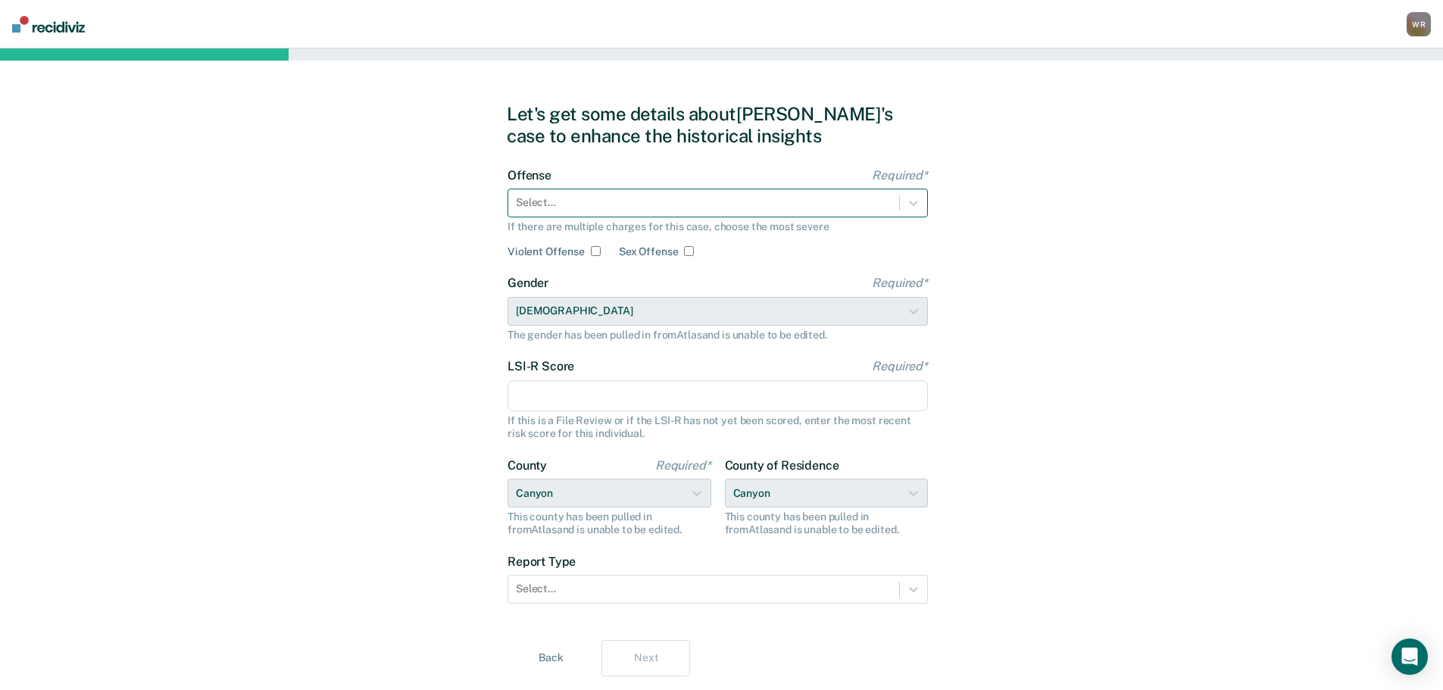
click at [647, 215] on div "Select..." at bounding box center [718, 203] width 421 height 29
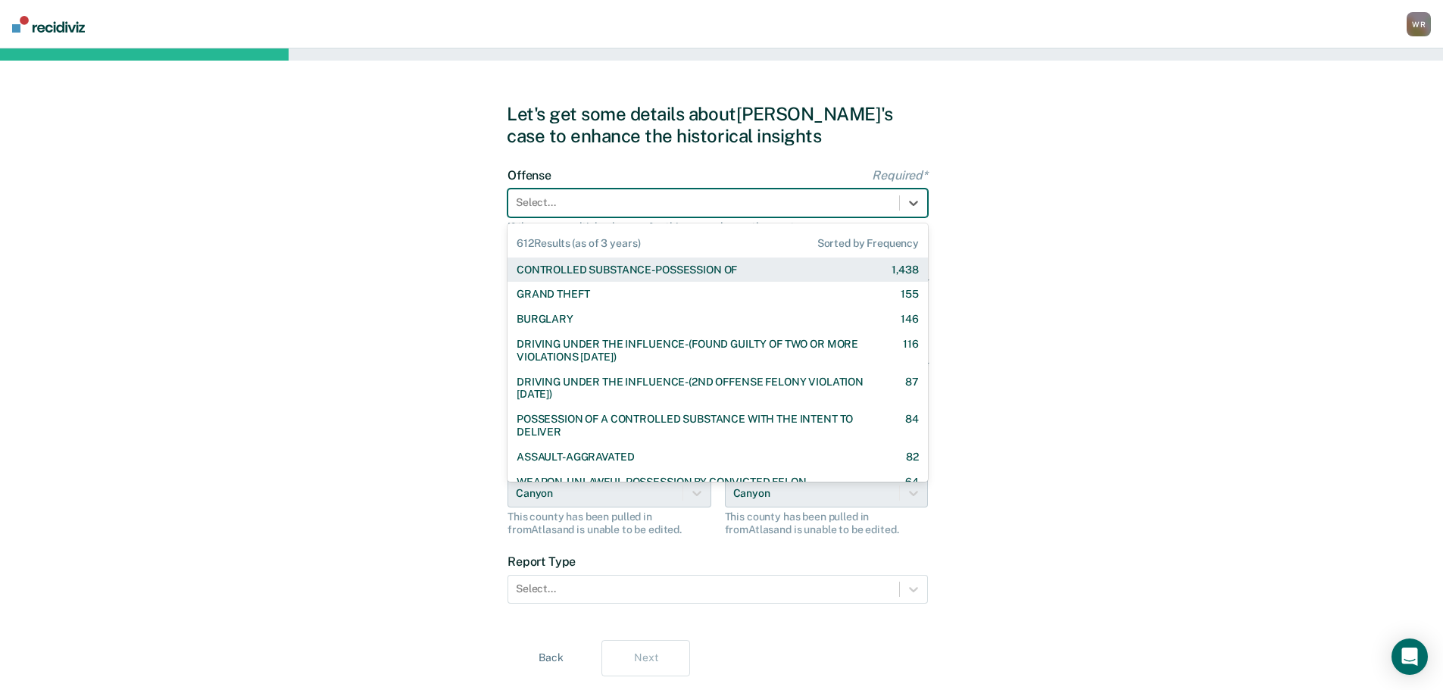
click at [630, 264] on div "CONTROLLED SUBSTANCE-POSSESSION OF" at bounding box center [627, 270] width 220 height 13
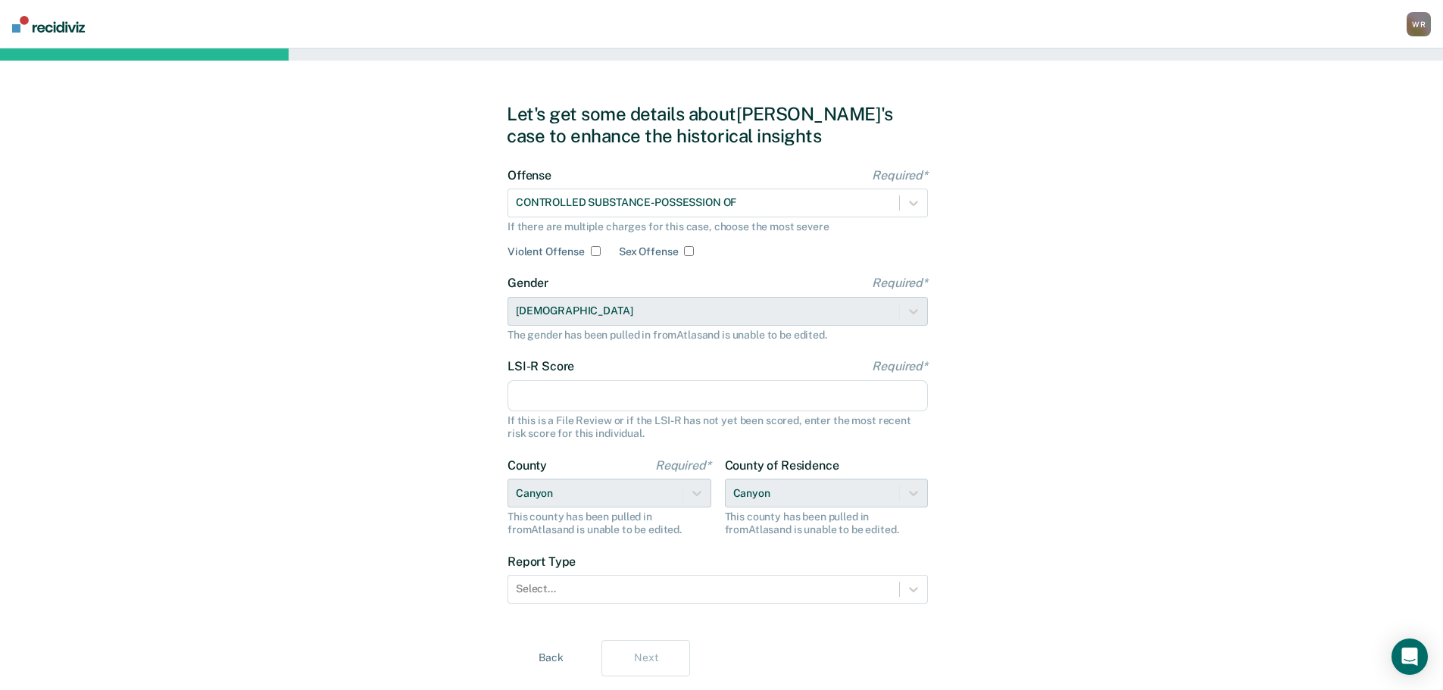
click at [581, 396] on input "LSI-R Score Required*" at bounding box center [718, 396] width 421 height 32
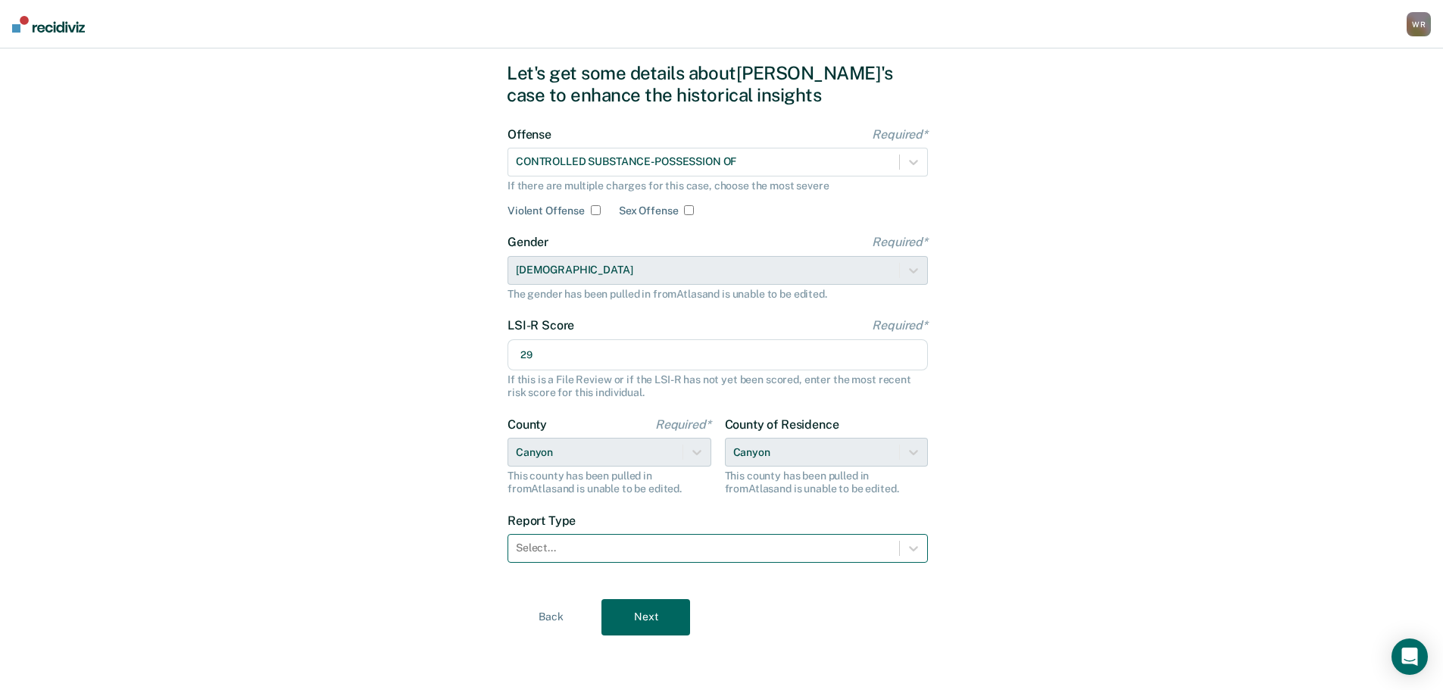
type input "29"
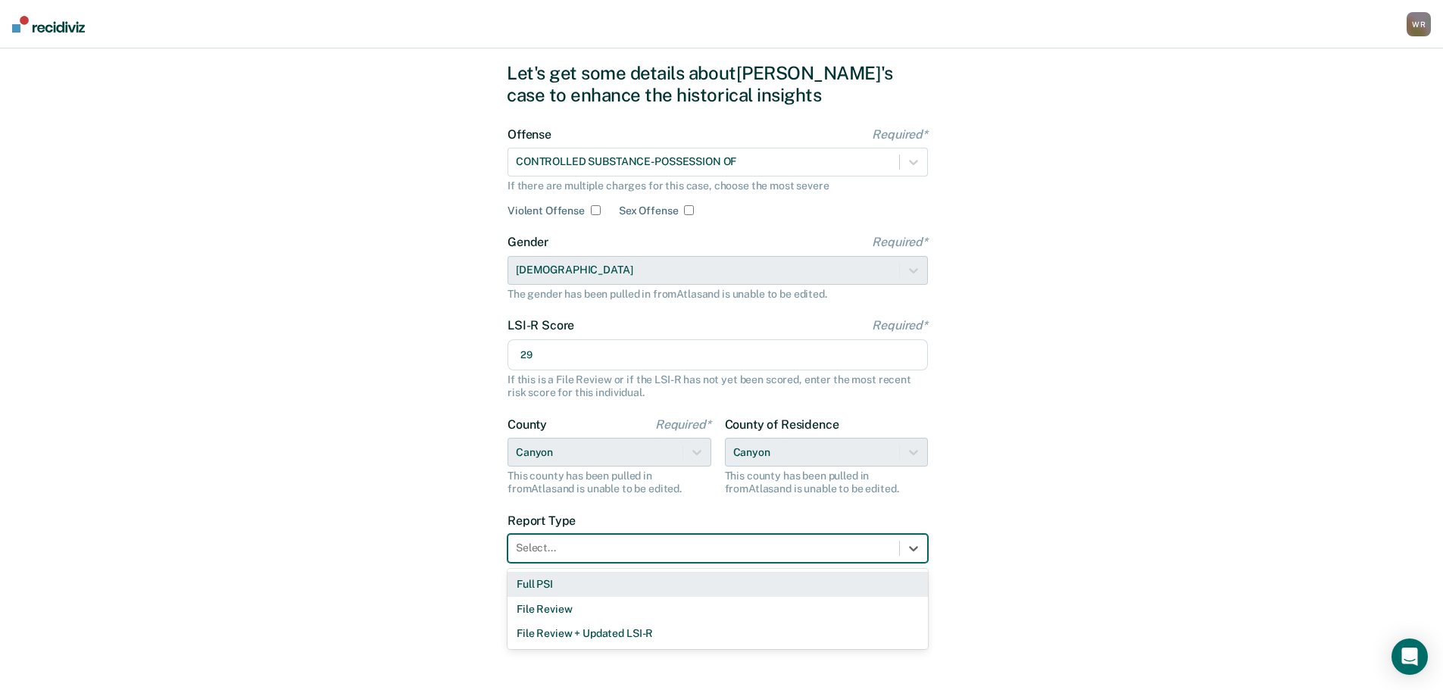
click at [783, 539] on div "Select..." at bounding box center [703, 548] width 391 height 22
click at [552, 583] on div "Full PSI" at bounding box center [718, 584] width 421 height 25
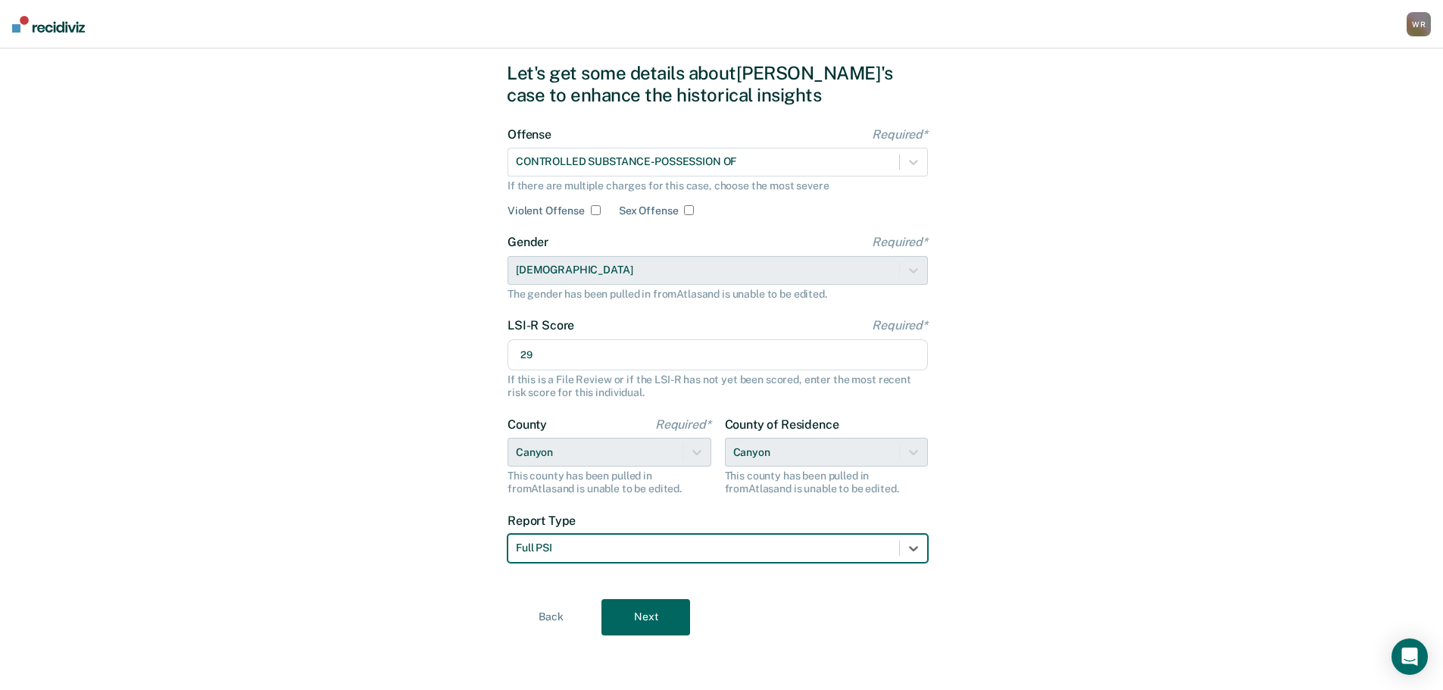
click at [651, 619] on button "Next" at bounding box center [646, 617] width 89 height 36
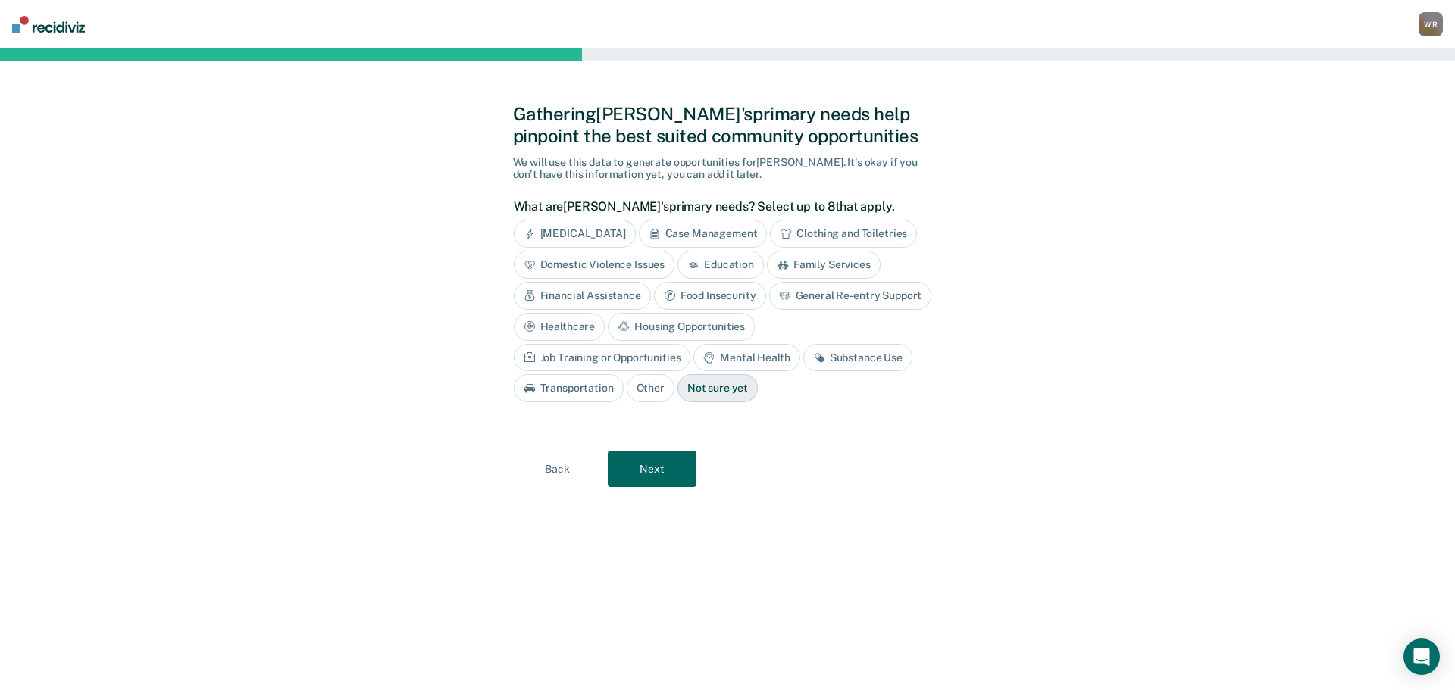
click at [691, 344] on div "Job Training or Opportunities" at bounding box center [602, 358] width 177 height 28
click at [890, 360] on div "Substance Use" at bounding box center [875, 358] width 109 height 28
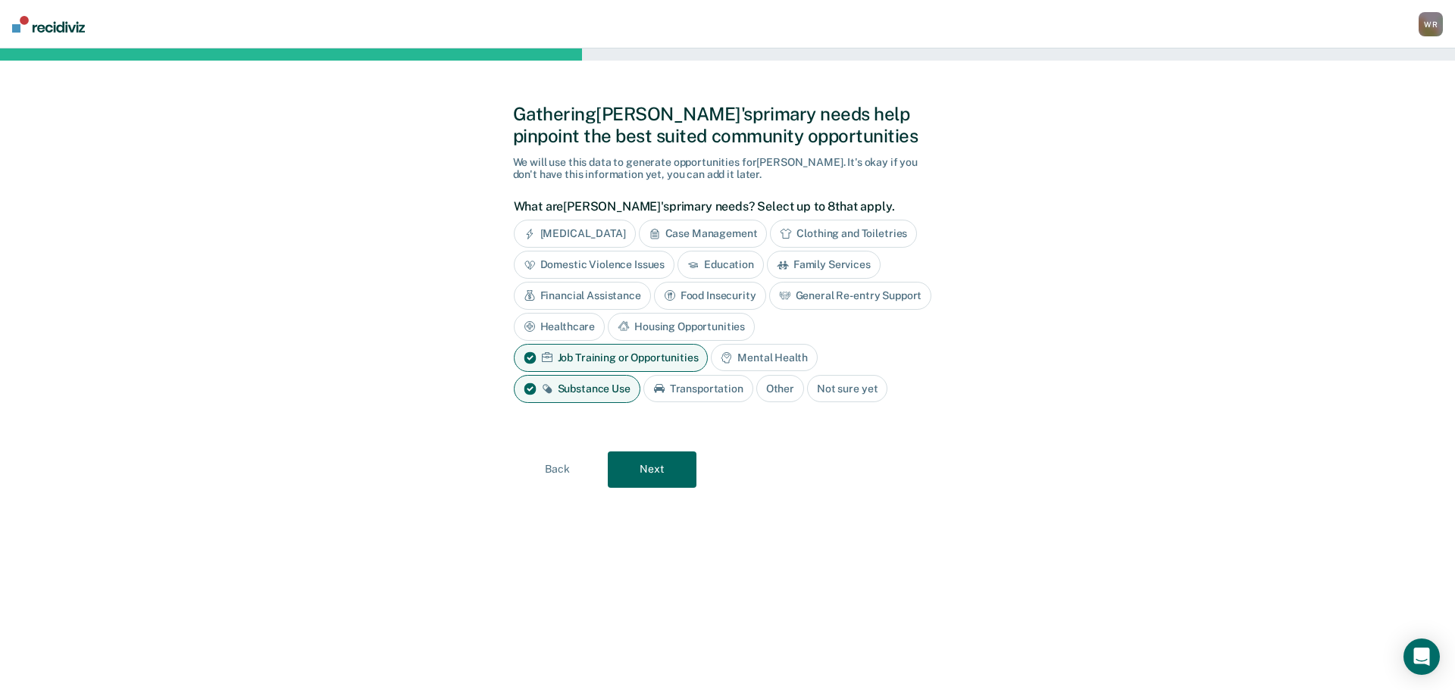
click at [698, 387] on div "Transportation" at bounding box center [698, 389] width 110 height 28
click at [654, 474] on button "Next" at bounding box center [652, 470] width 89 height 36
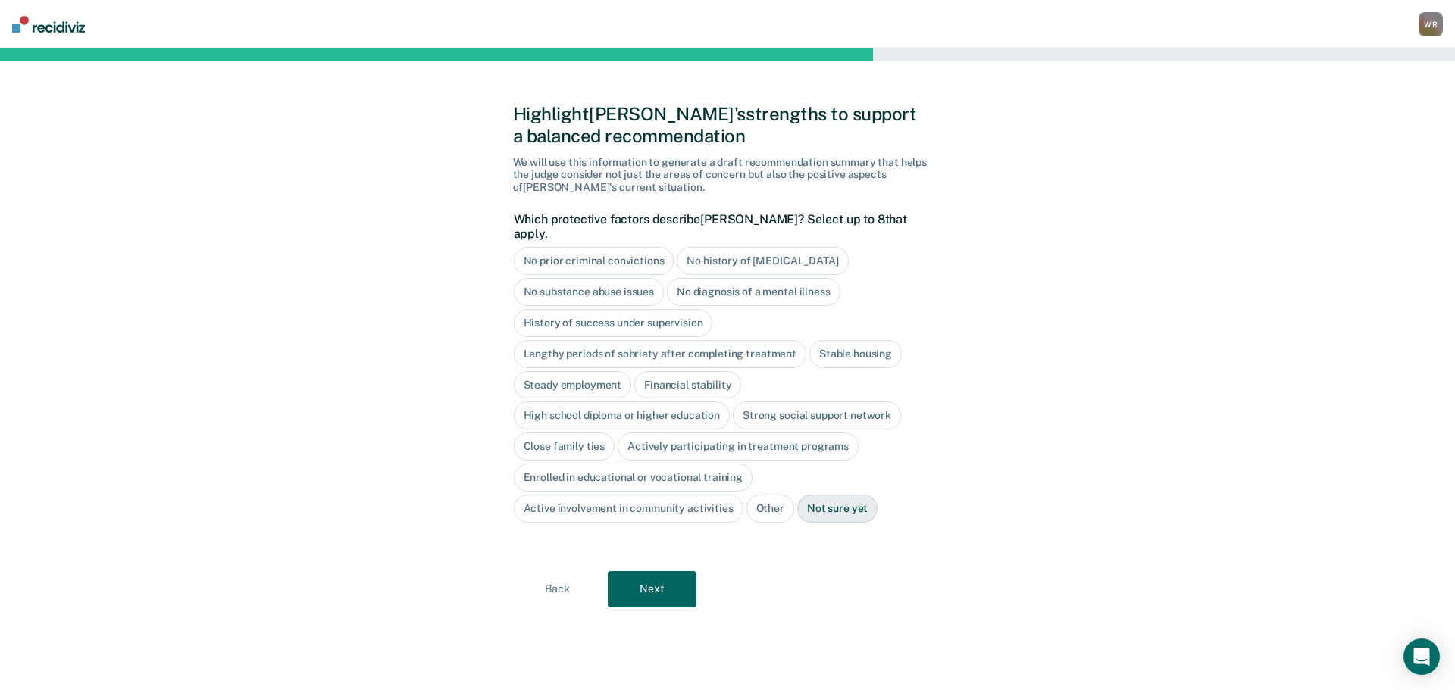
click at [719, 278] on div "No diagnosis of a mental illness" at bounding box center [754, 292] width 174 height 28
click at [632, 340] on div "Lengthy periods of sobriety after completing treatment" at bounding box center [660, 354] width 292 height 28
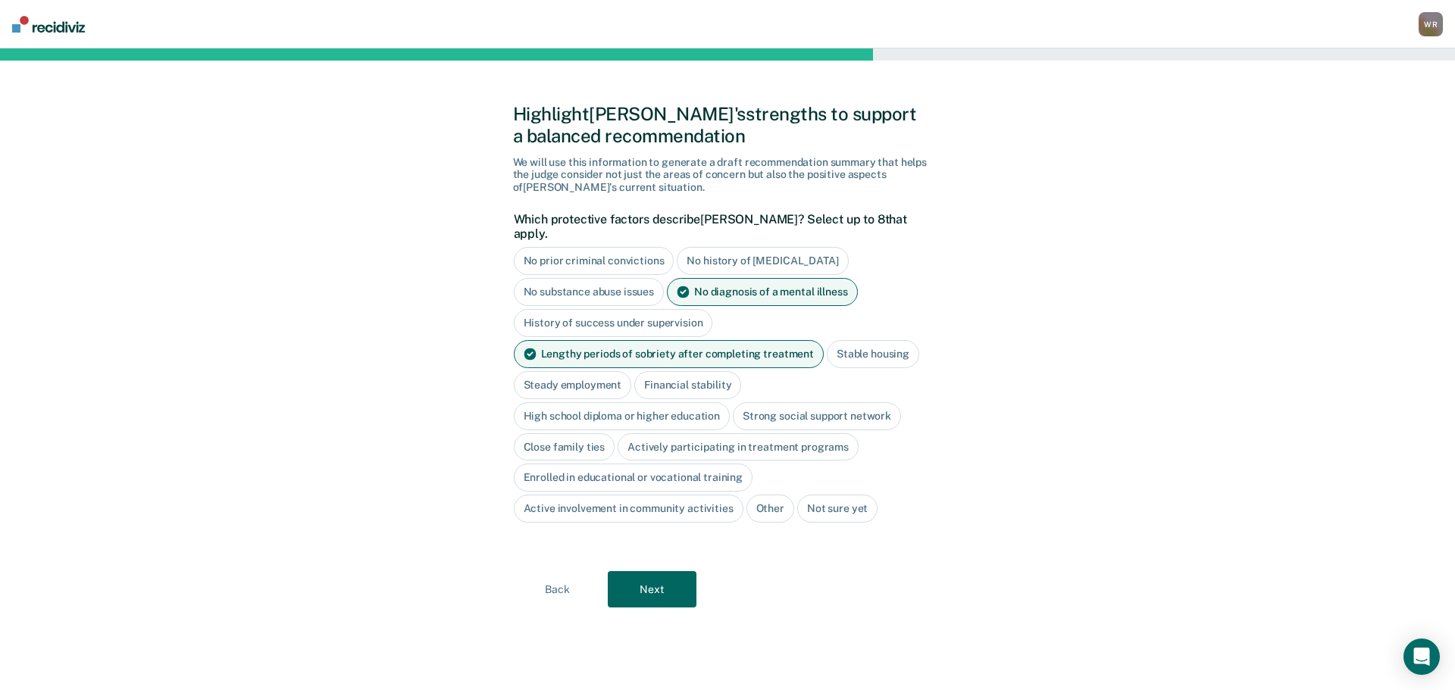
click at [875, 340] on div "Stable housing" at bounding box center [873, 354] width 92 height 28
click at [569, 433] on div "Close family ties" at bounding box center [565, 447] width 102 height 28
click at [648, 580] on button "Next" at bounding box center [652, 589] width 89 height 36
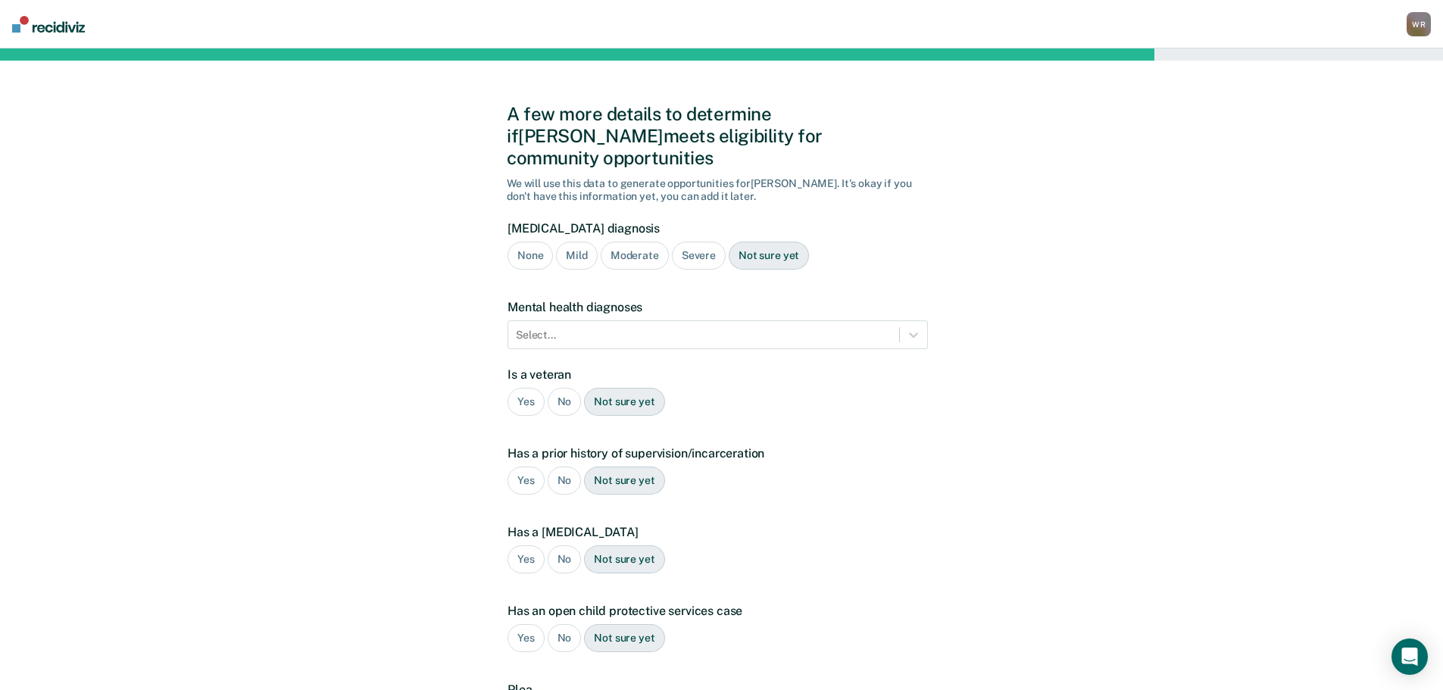
click at [691, 242] on div "Severe" at bounding box center [699, 256] width 54 height 28
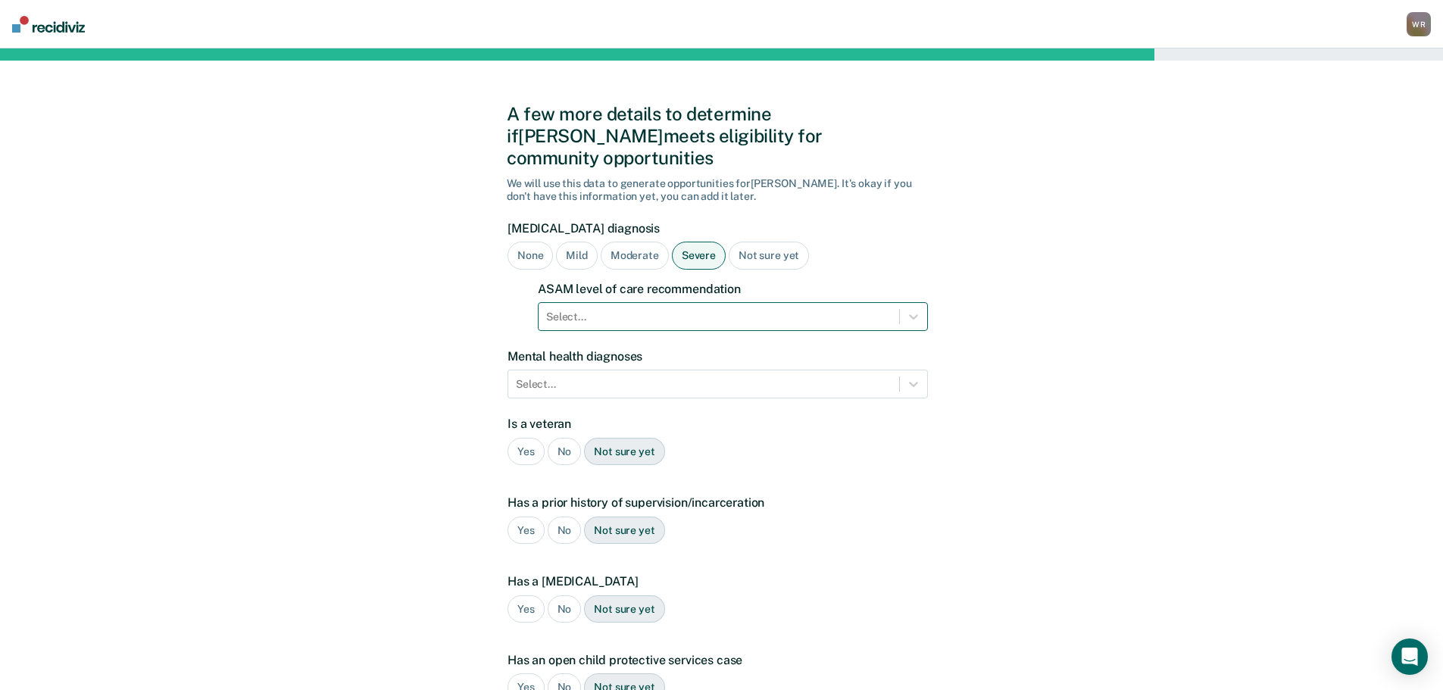
click at [682, 309] on div at bounding box center [719, 317] width 346 height 16
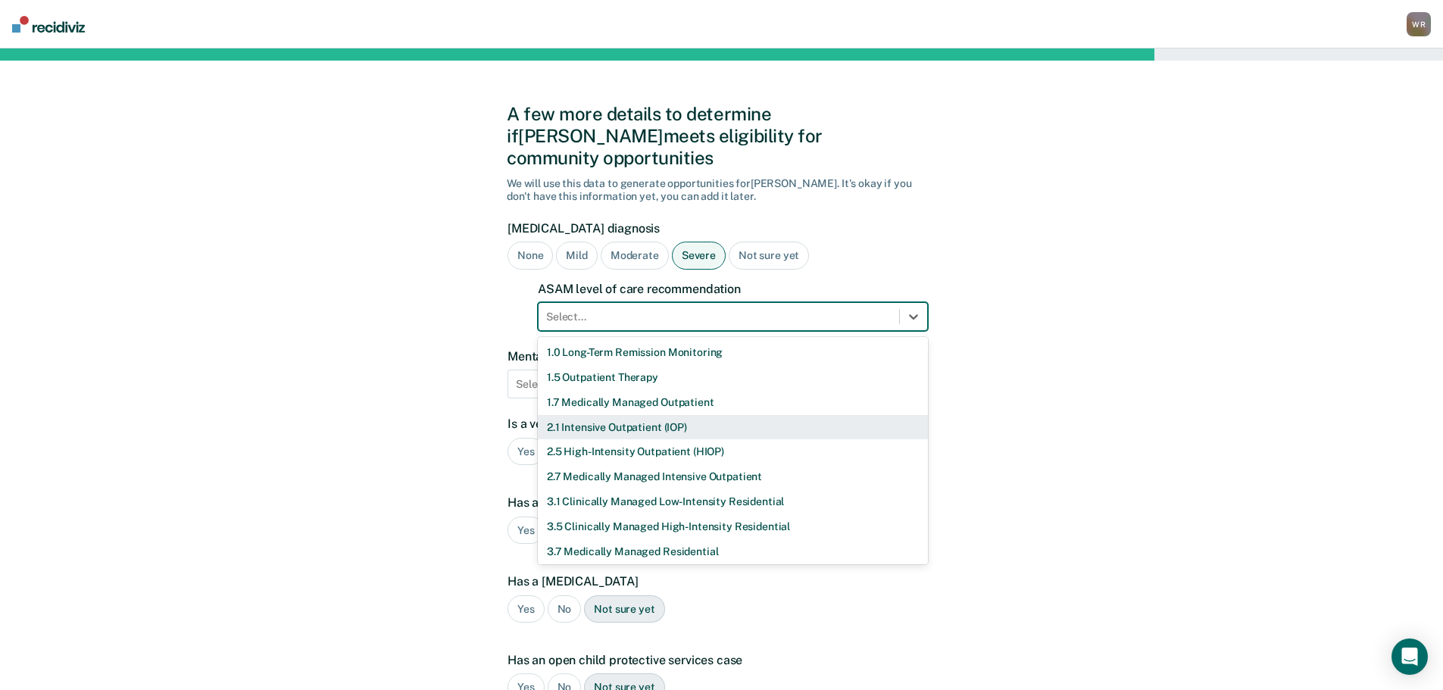
click at [627, 415] on div "2.1 Intensive Outpatient (IOP)" at bounding box center [733, 427] width 390 height 25
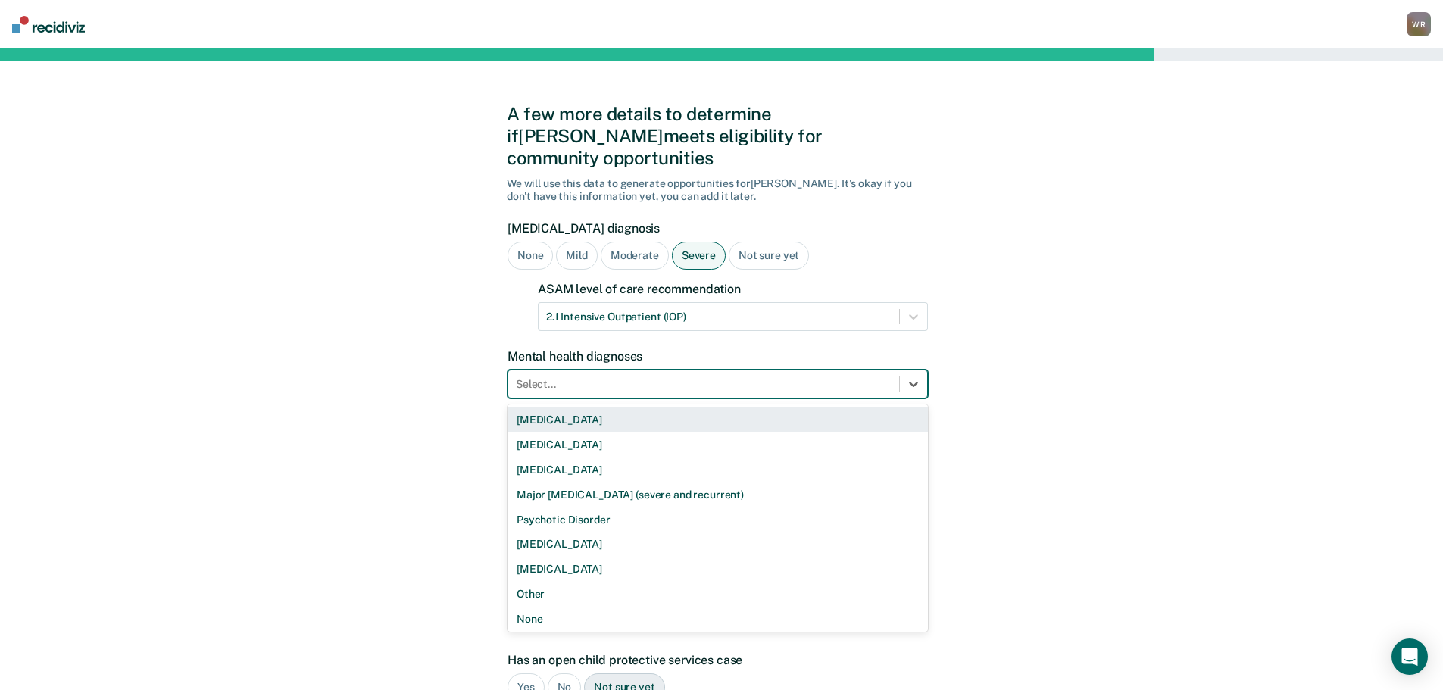
click at [658, 377] on div at bounding box center [704, 385] width 376 height 16
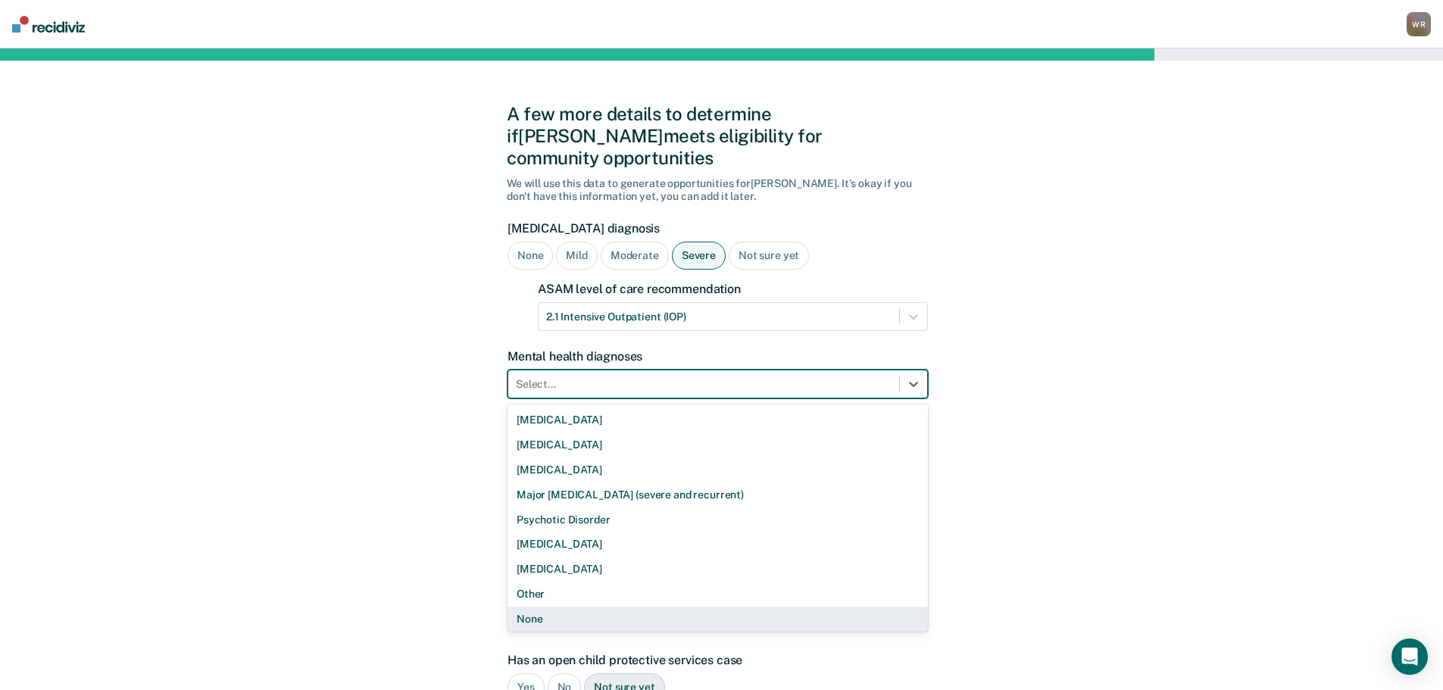
click at [539, 607] on div "None" at bounding box center [718, 619] width 421 height 25
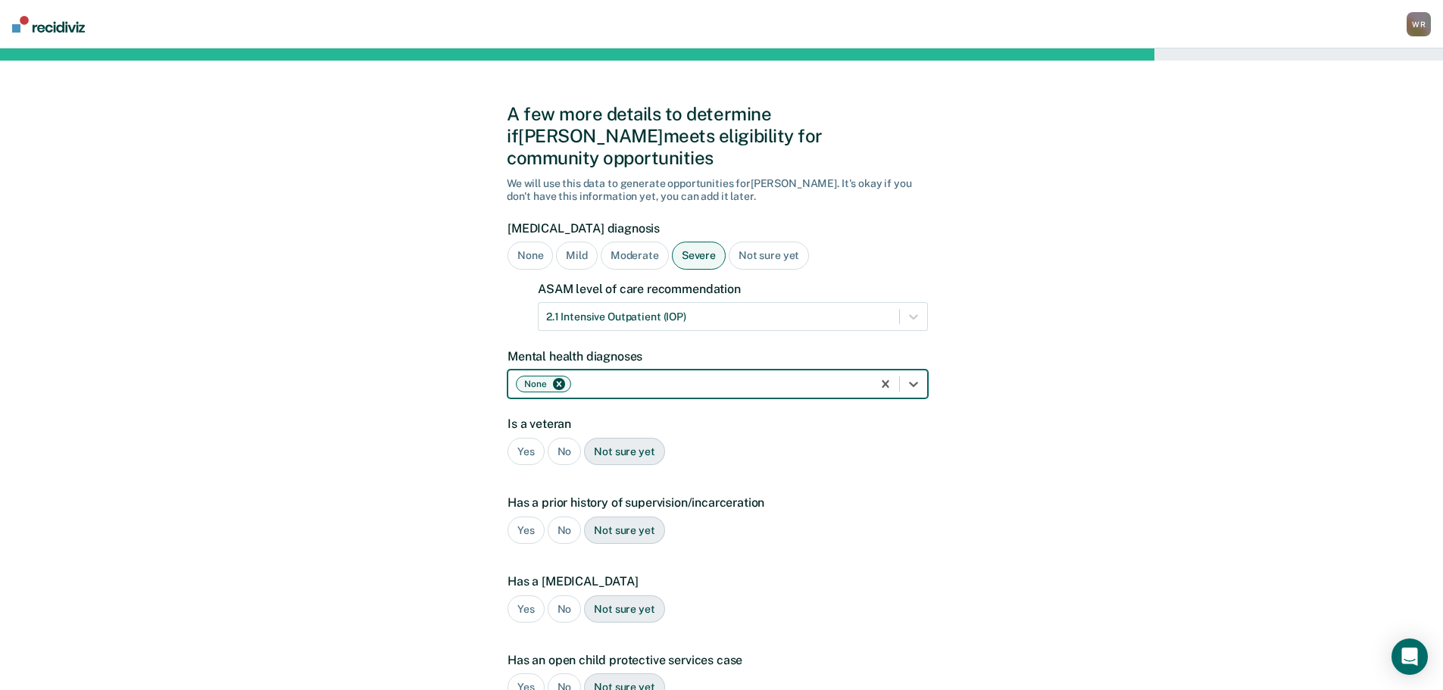
click at [562, 438] on div "No" at bounding box center [565, 452] width 34 height 28
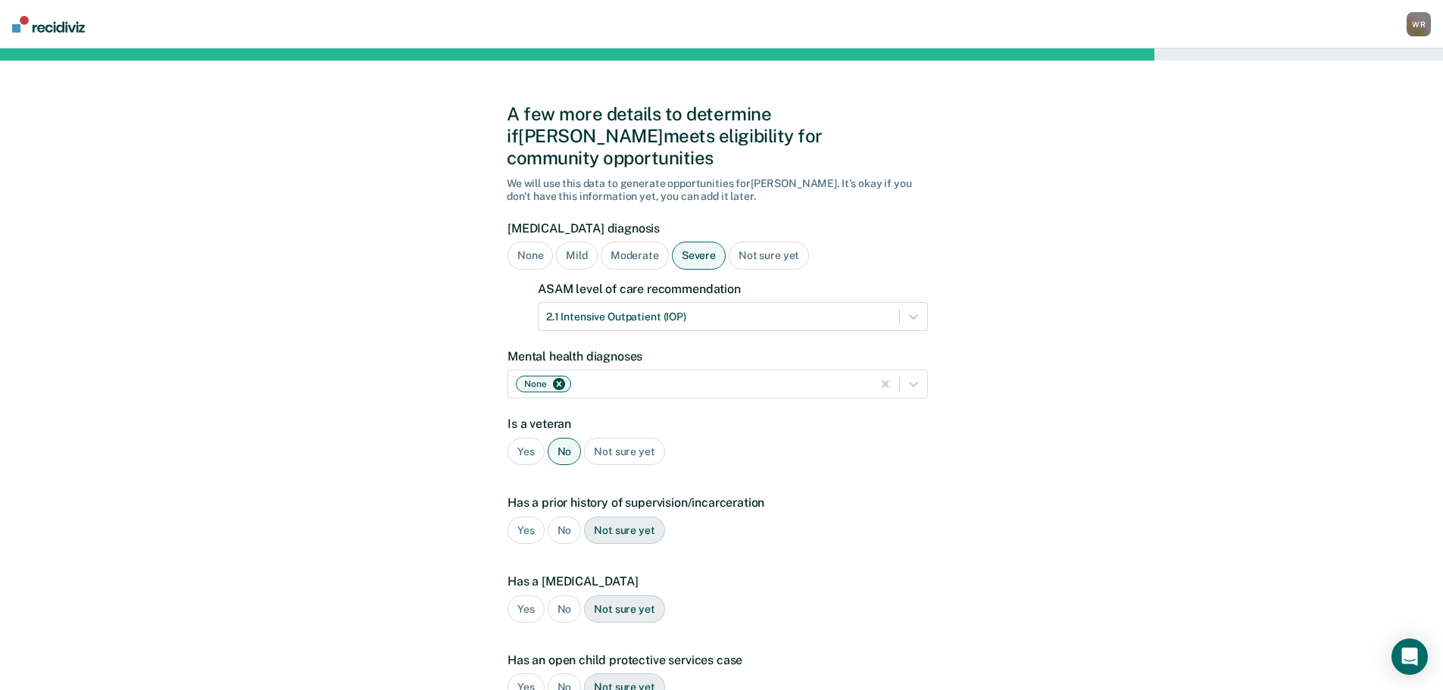
click at [520, 517] on div "Yes" at bounding box center [526, 531] width 37 height 28
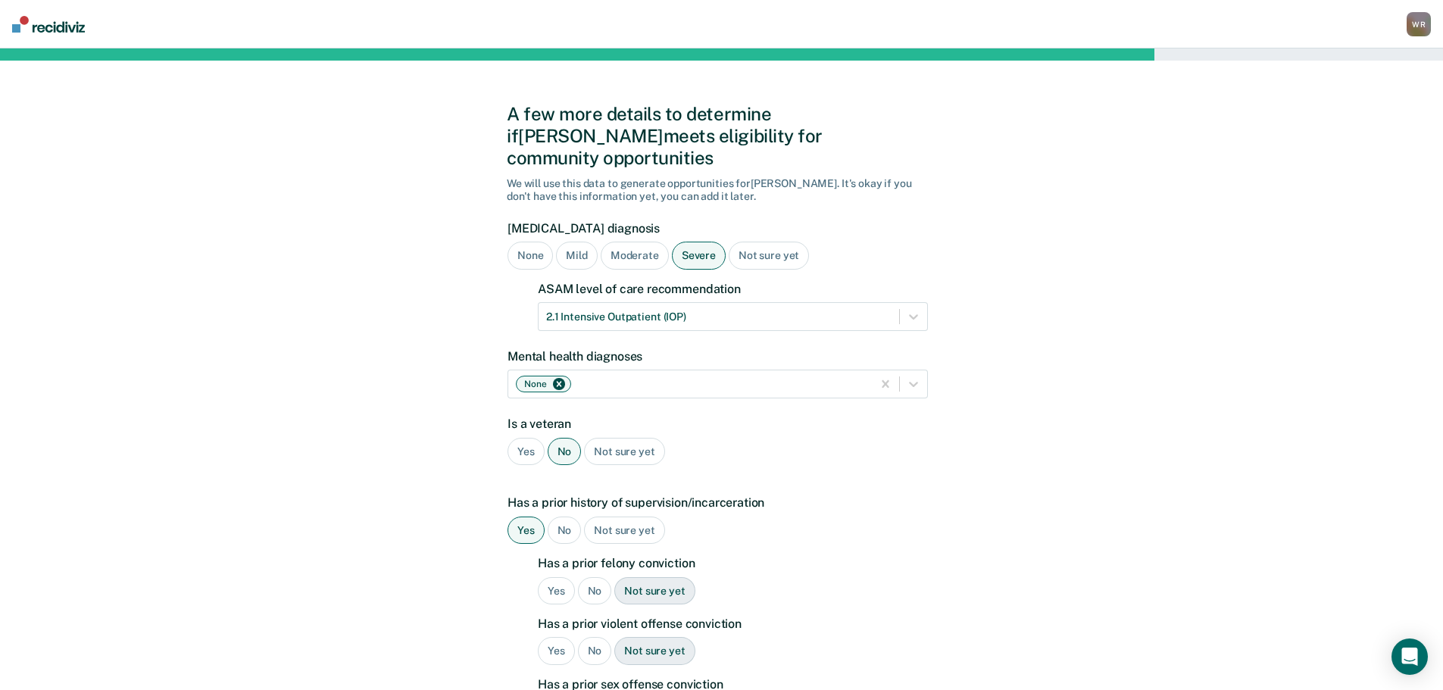
click at [557, 577] on div "Yes" at bounding box center [556, 591] width 37 height 28
click at [555, 637] on div "Yes" at bounding box center [556, 651] width 37 height 28
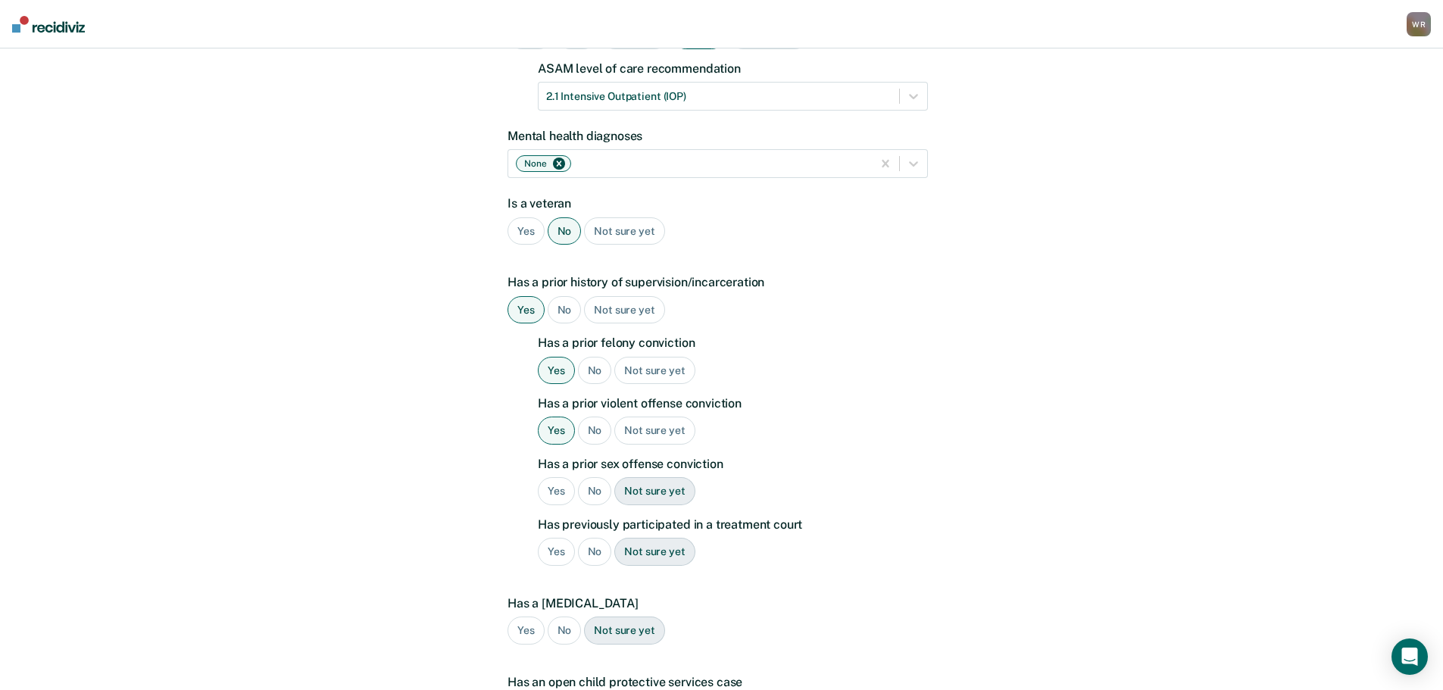
scroll to position [227, 0]
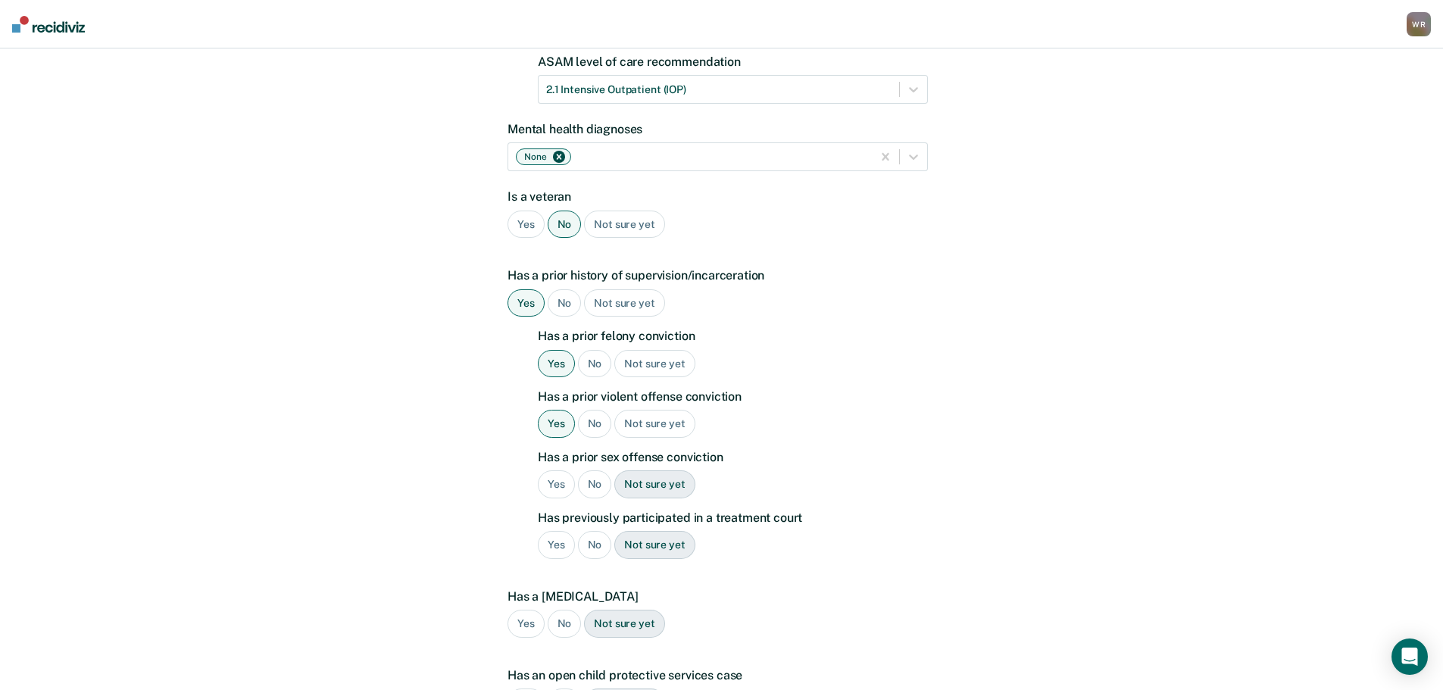
click at [590, 471] on div "No" at bounding box center [595, 485] width 34 height 28
click at [588, 531] on div "No" at bounding box center [595, 545] width 34 height 28
click at [567, 610] on div "No" at bounding box center [565, 624] width 34 height 28
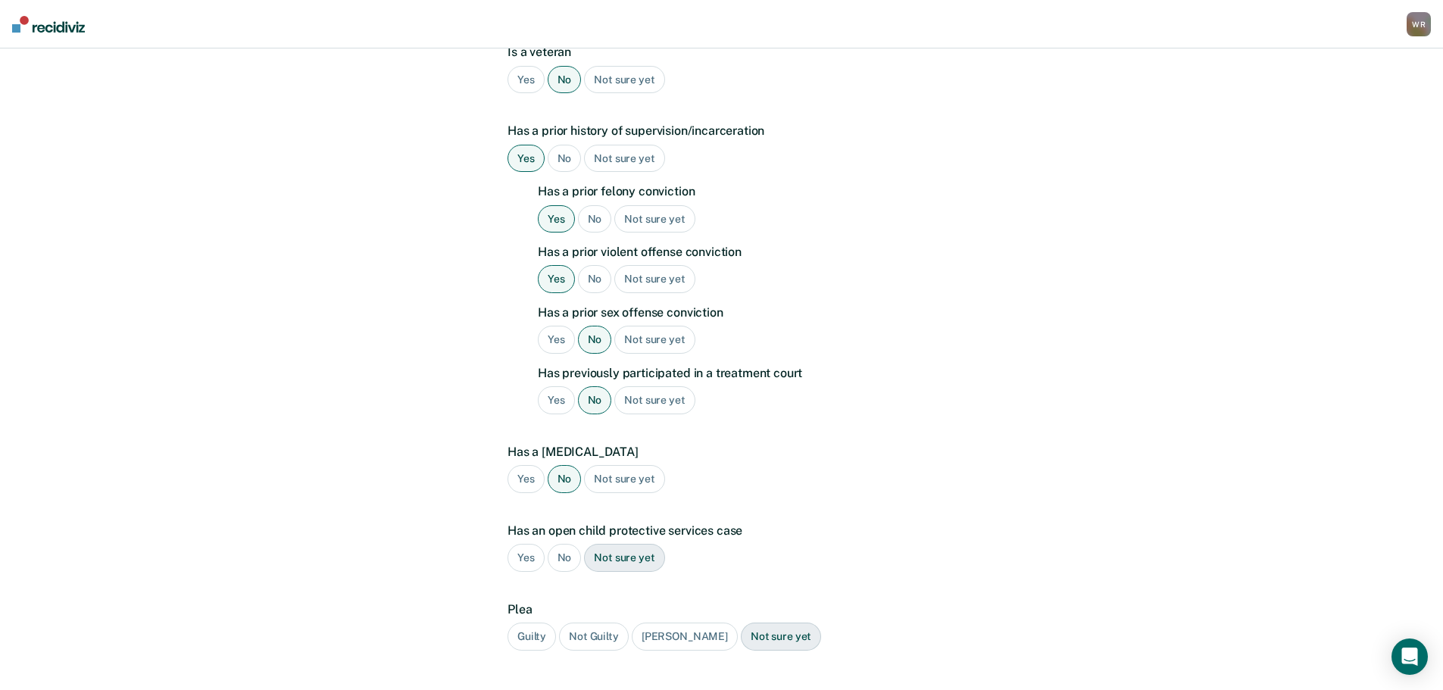
scroll to position [450, 0]
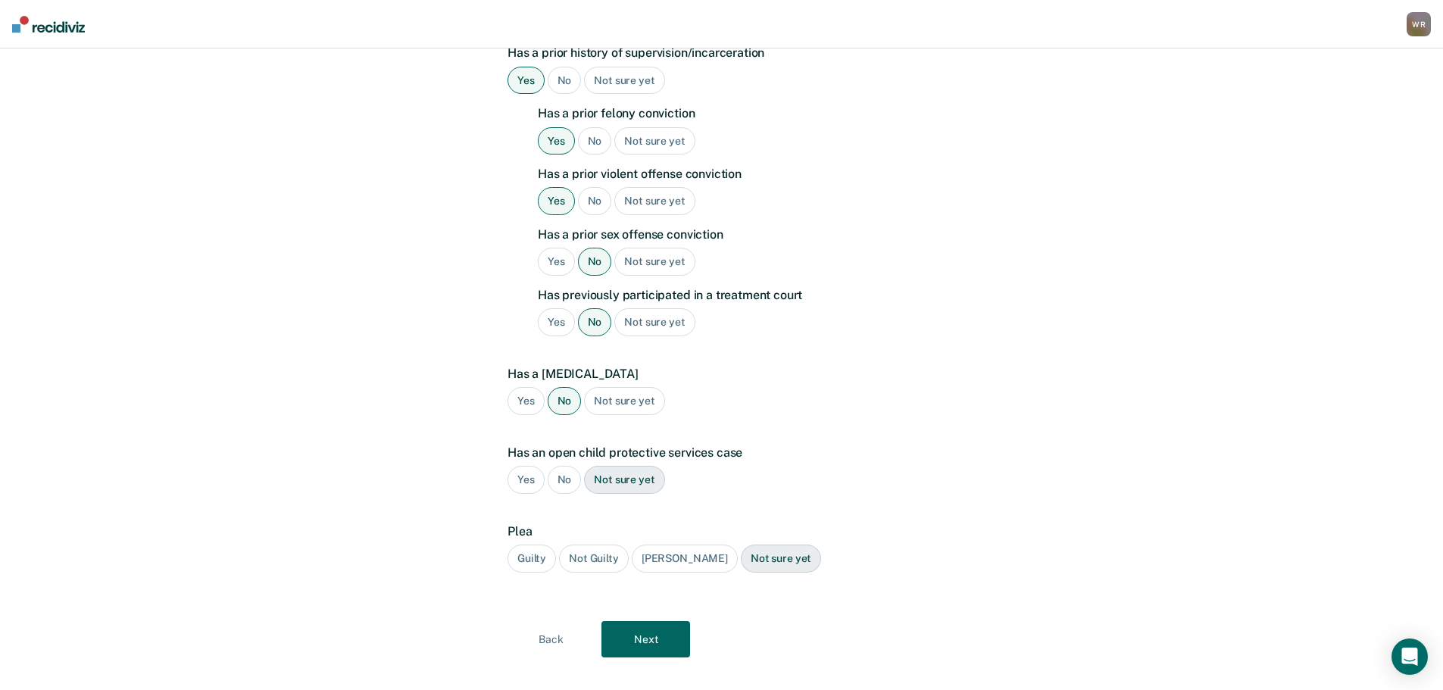
click at [527, 466] on div "Yes" at bounding box center [526, 480] width 37 height 28
click at [533, 545] on div "Guilty" at bounding box center [532, 559] width 48 height 28
click at [653, 621] on button "Next" at bounding box center [646, 639] width 89 height 36
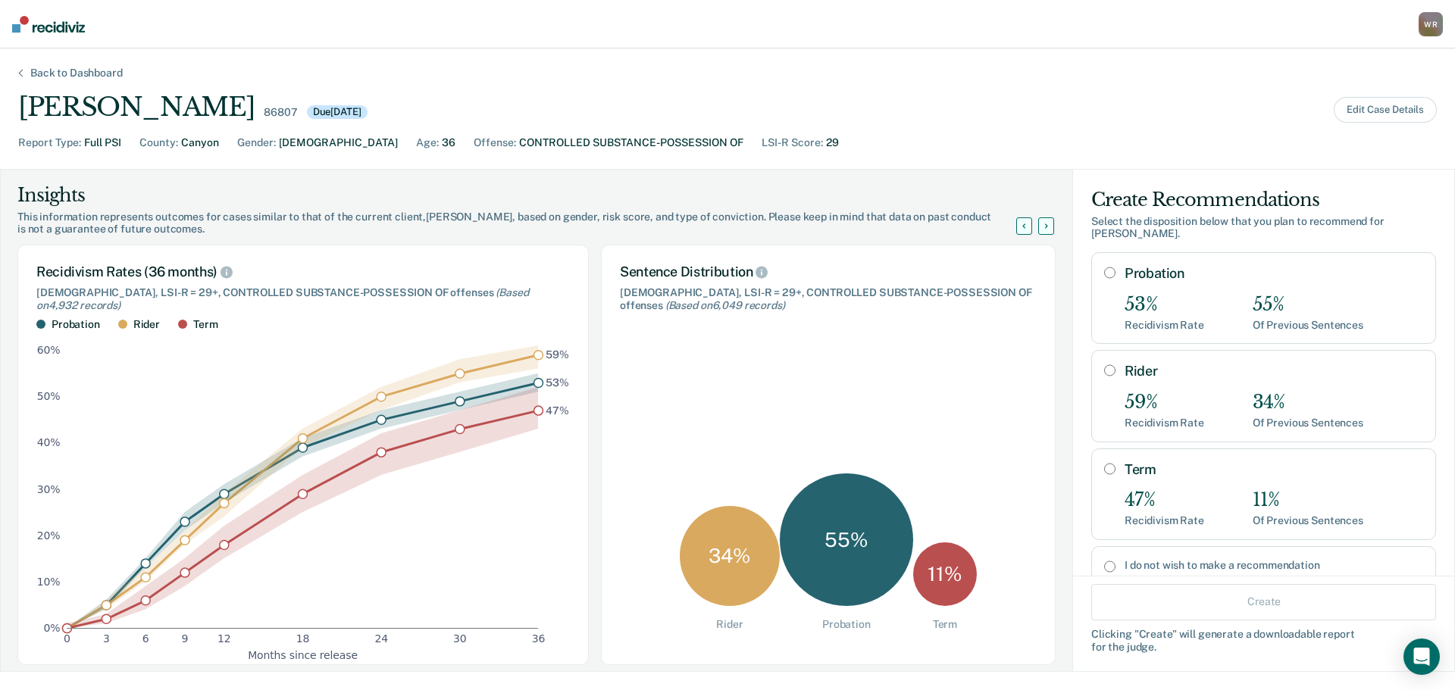
click at [1104, 267] on input "Probation" at bounding box center [1109, 273] width 11 height 12
radio input "true"
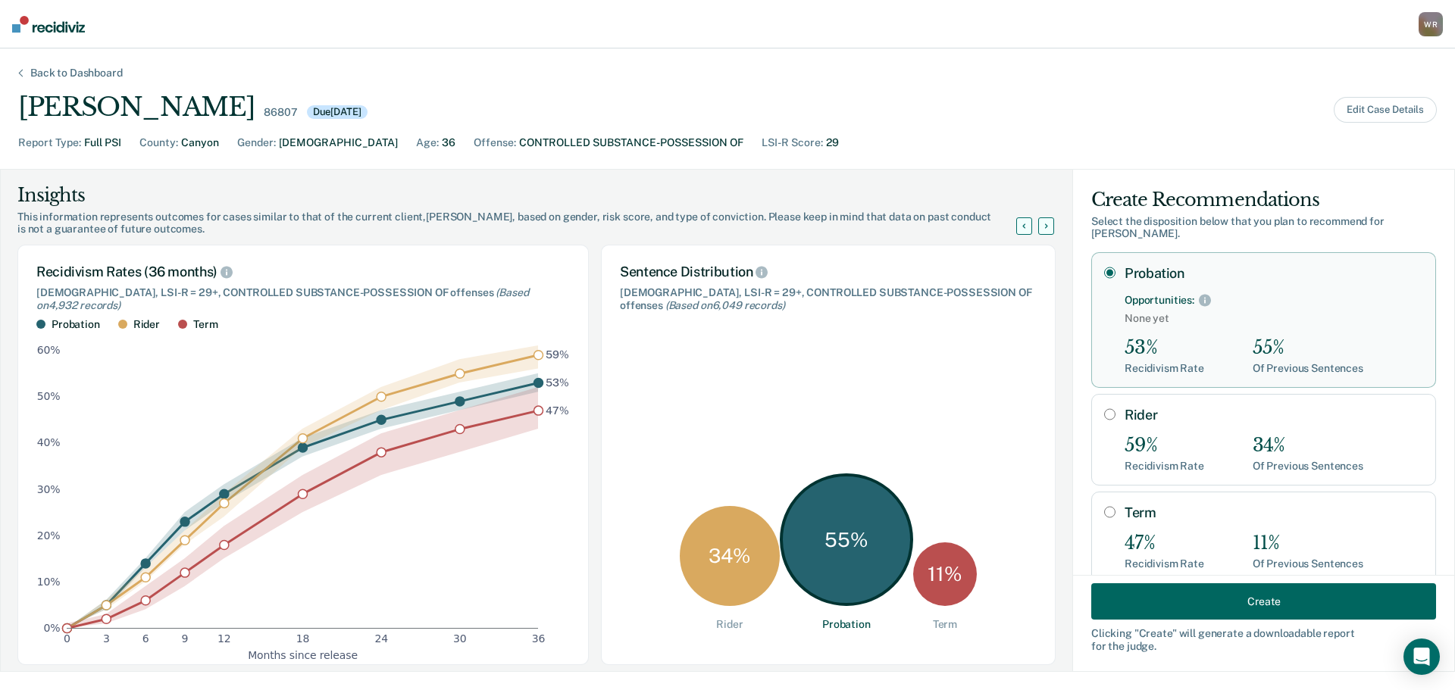
click at [1228, 596] on button "Create" at bounding box center [1263, 601] width 345 height 36
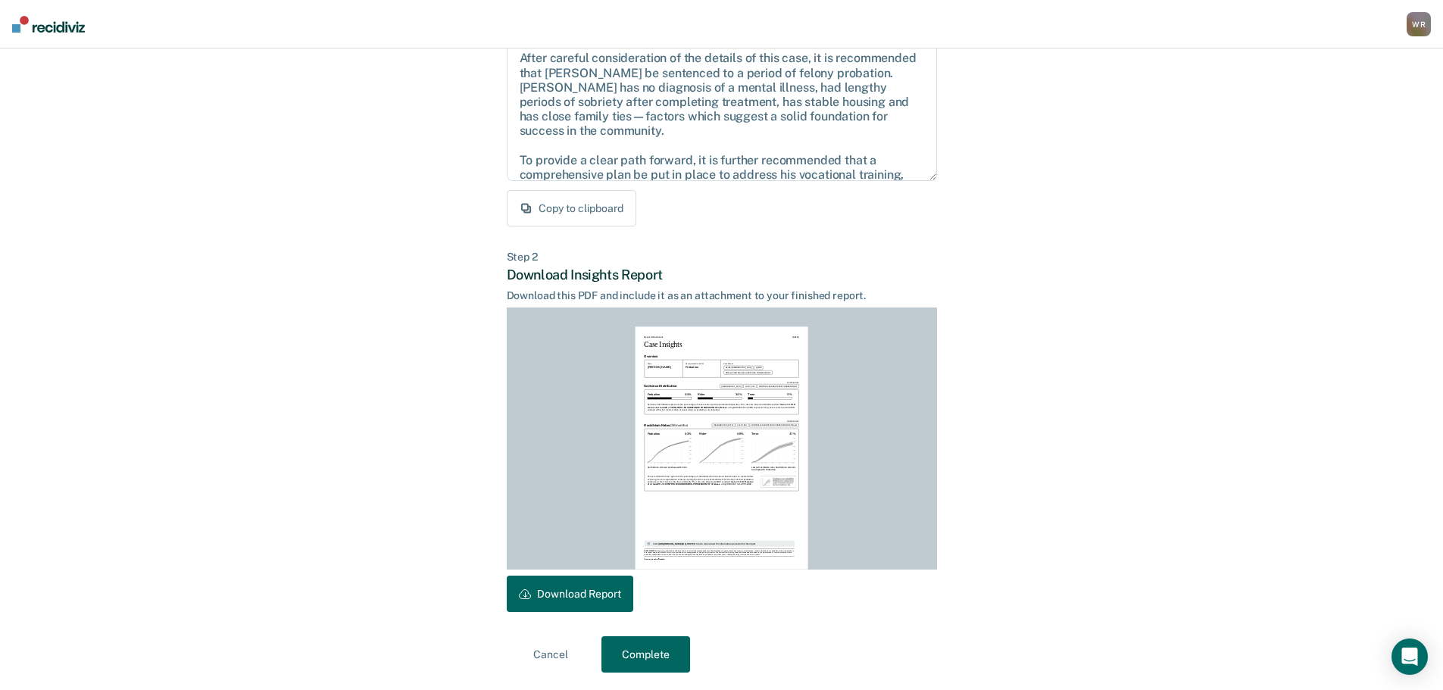
scroll to position [174, 0]
click at [570, 598] on button "Download Report" at bounding box center [570, 593] width 127 height 36
click at [641, 650] on button "Complete" at bounding box center [646, 654] width 89 height 36
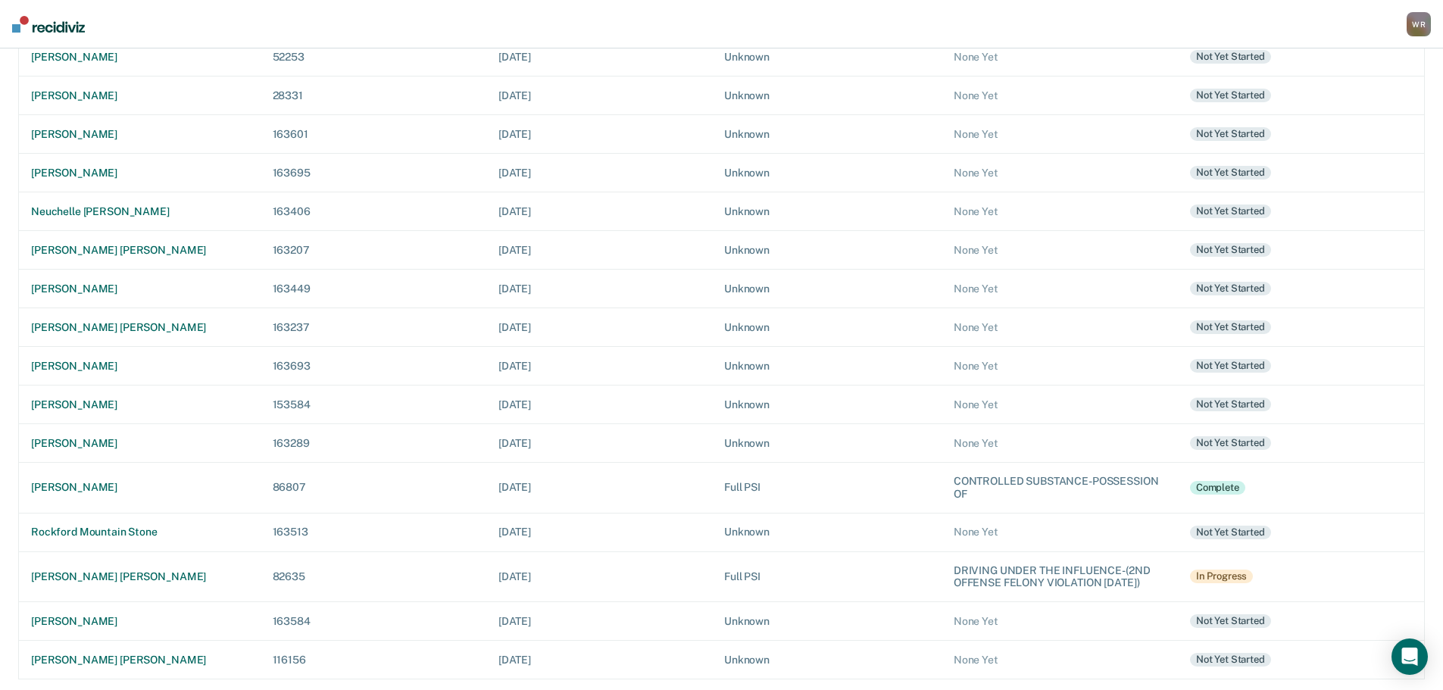
scroll to position [345, 0]
click at [111, 569] on div "[PERSON_NAME] [PERSON_NAME]" at bounding box center [139, 575] width 217 height 13
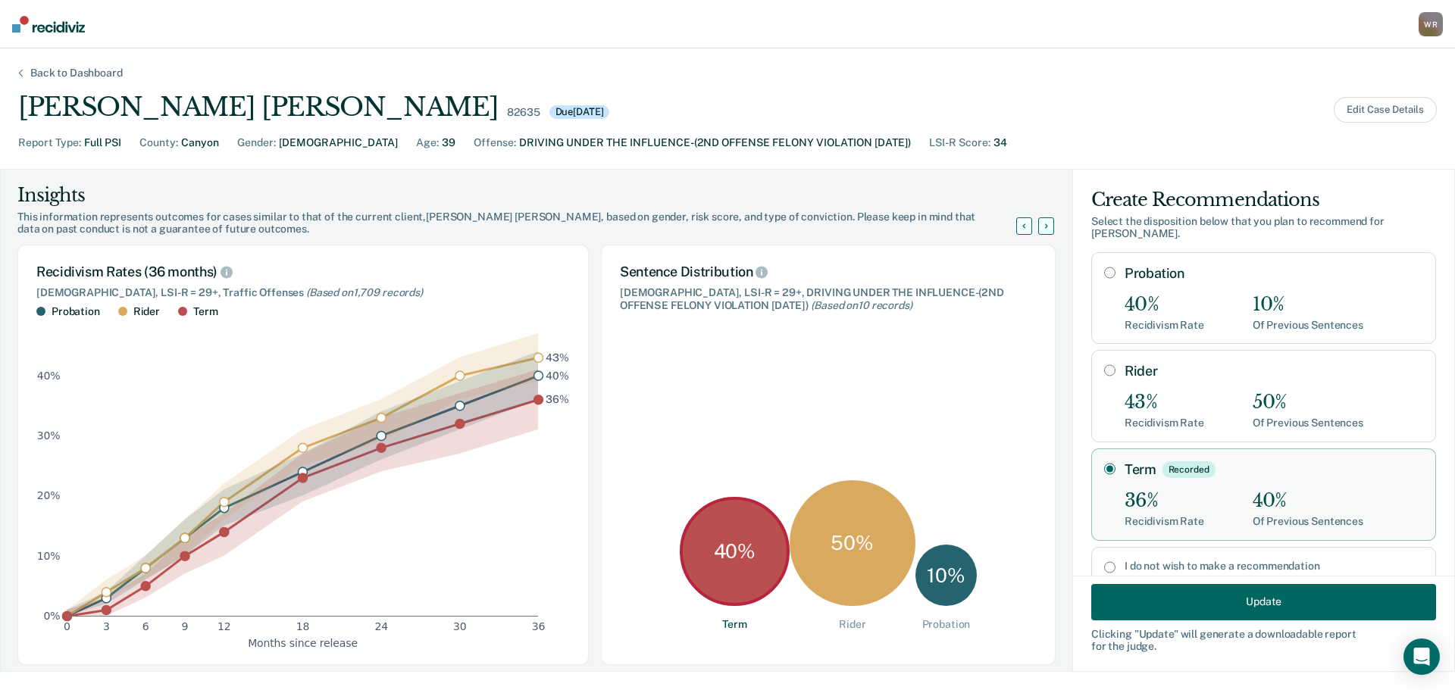
click at [1201, 596] on button "Update" at bounding box center [1263, 601] width 345 height 36
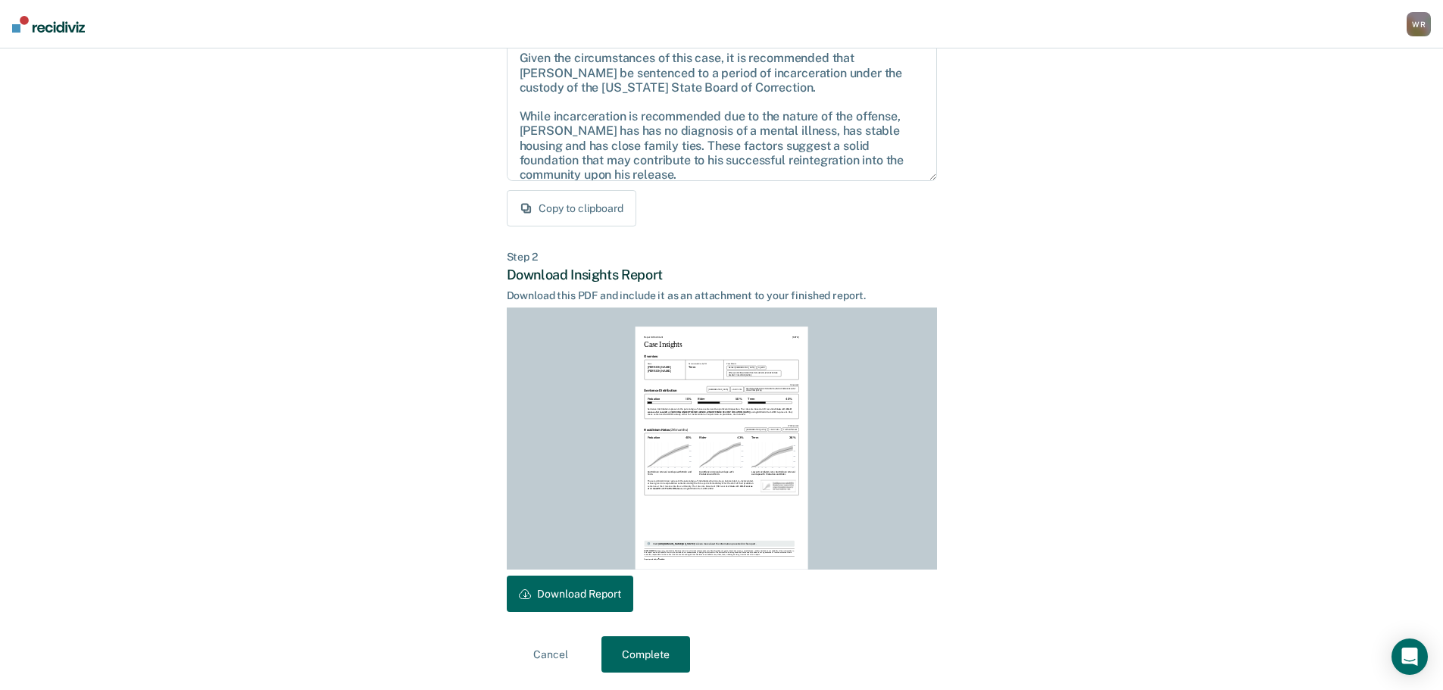
scroll to position [174, 0]
click at [653, 645] on button "Complete" at bounding box center [646, 654] width 89 height 36
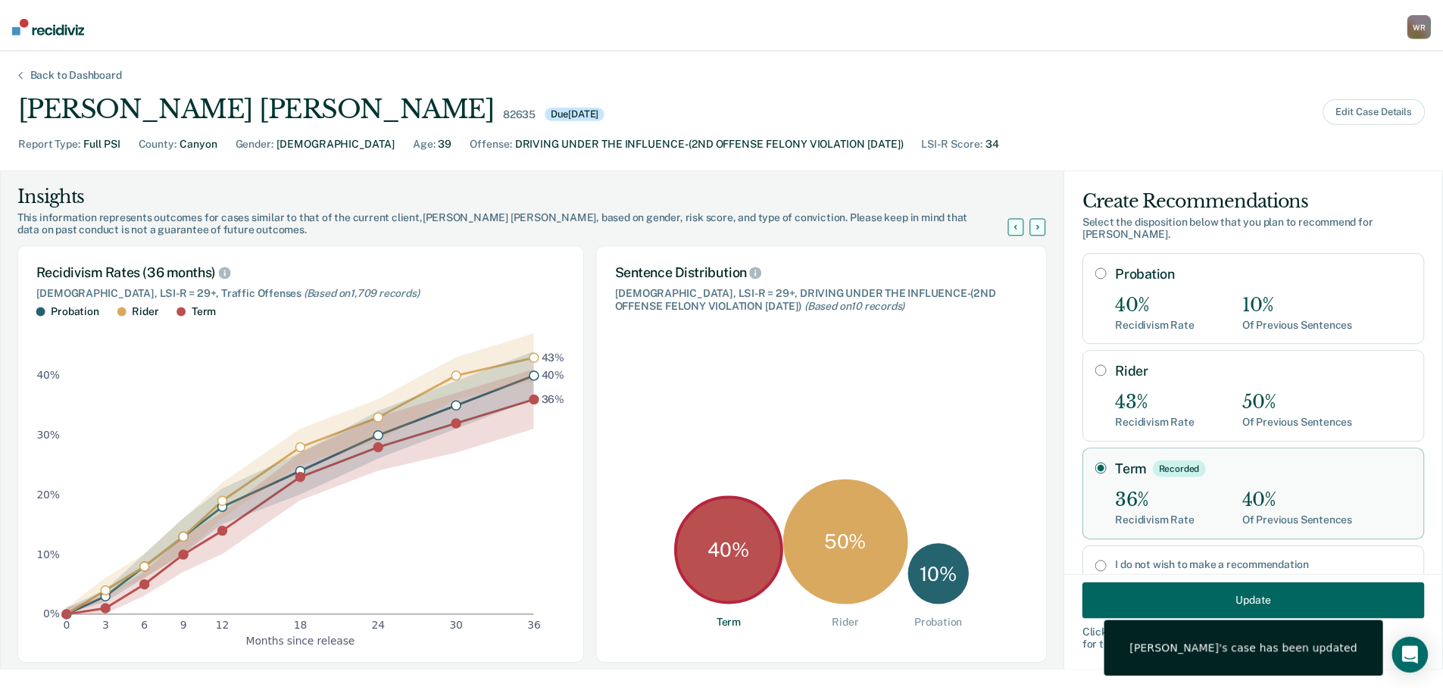
scroll to position [36, 0]
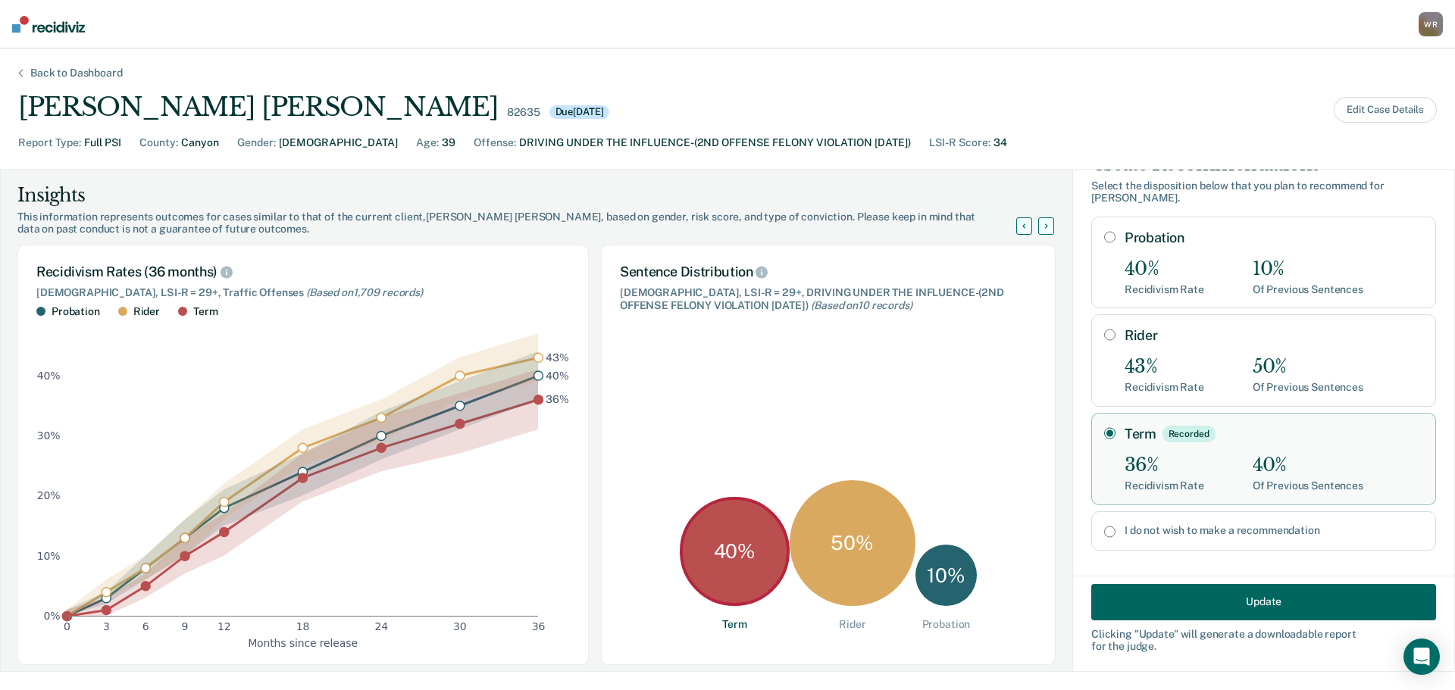
click at [78, 68] on div "Back to Dashboard" at bounding box center [76, 73] width 129 height 13
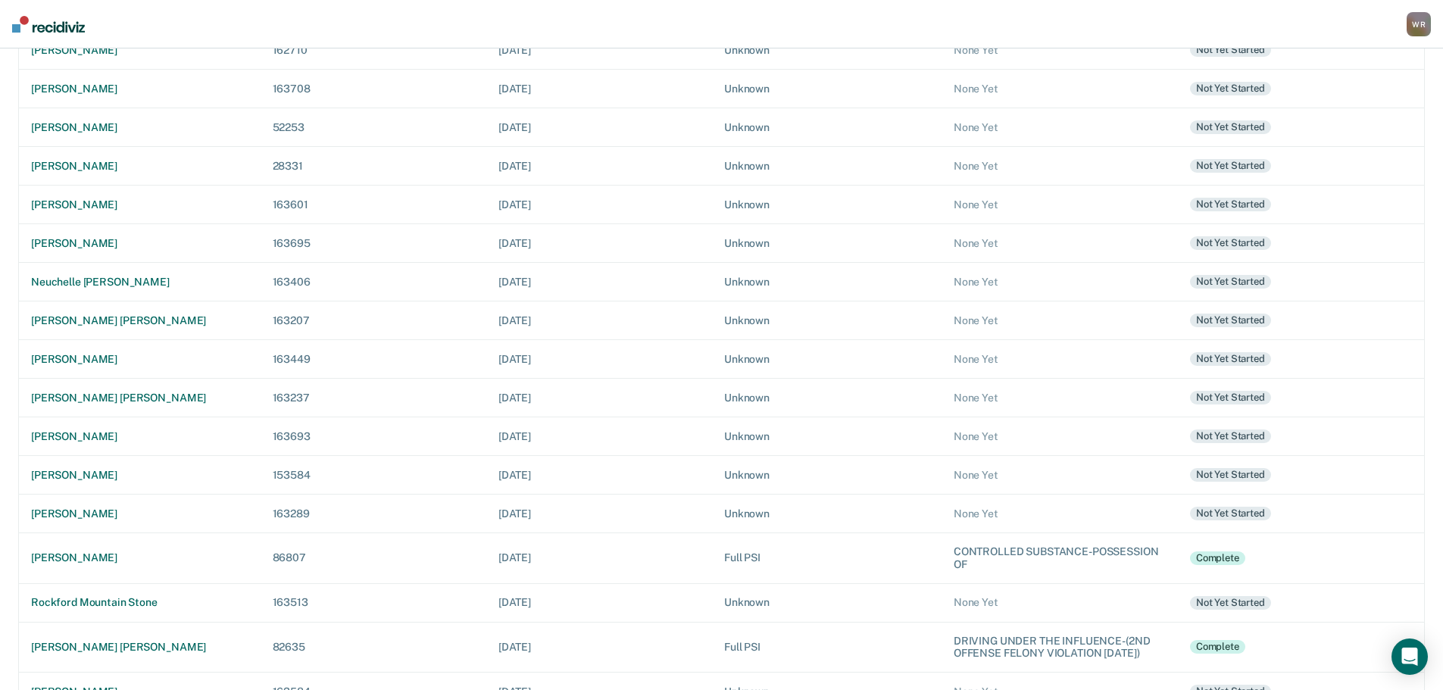
scroll to position [345, 0]
